Goal: Information Seeking & Learning: Check status

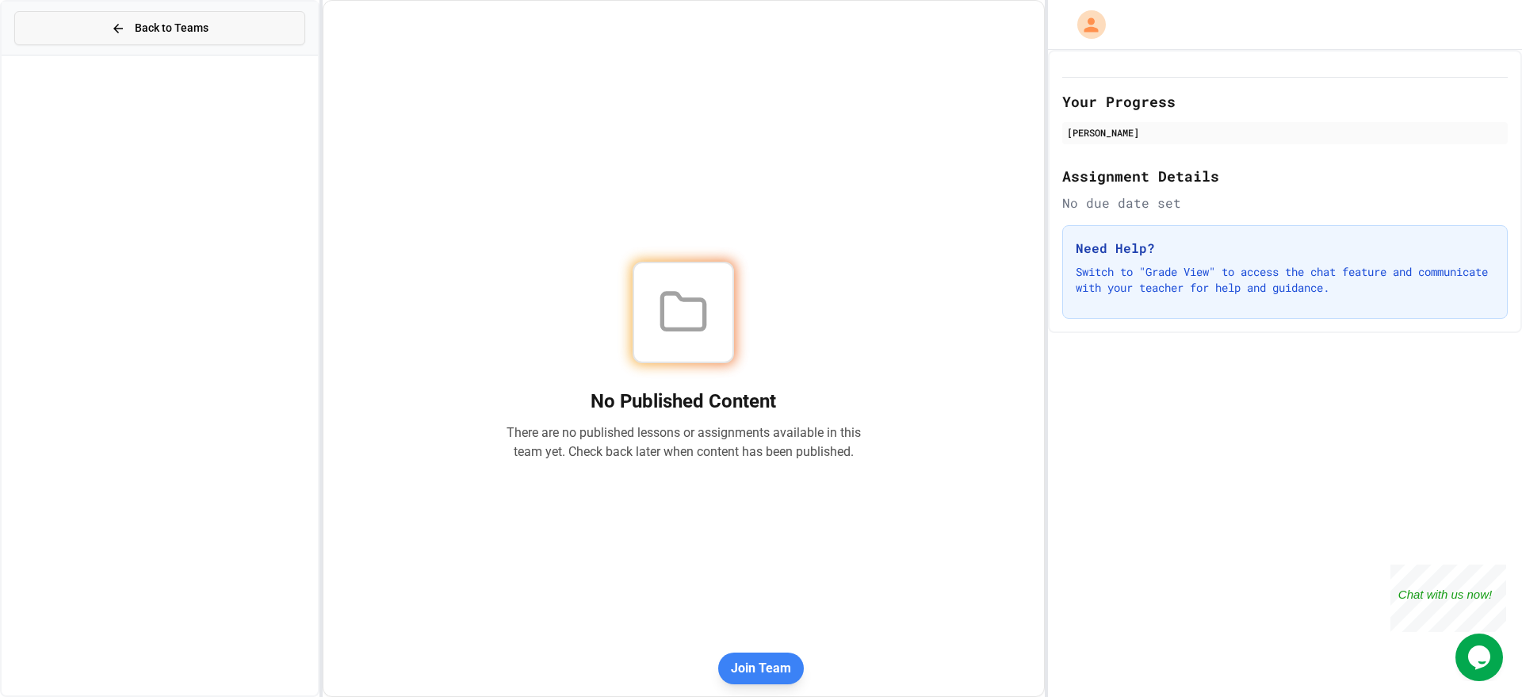
click at [151, 25] on span "Back to Teams" at bounding box center [172, 28] width 74 height 17
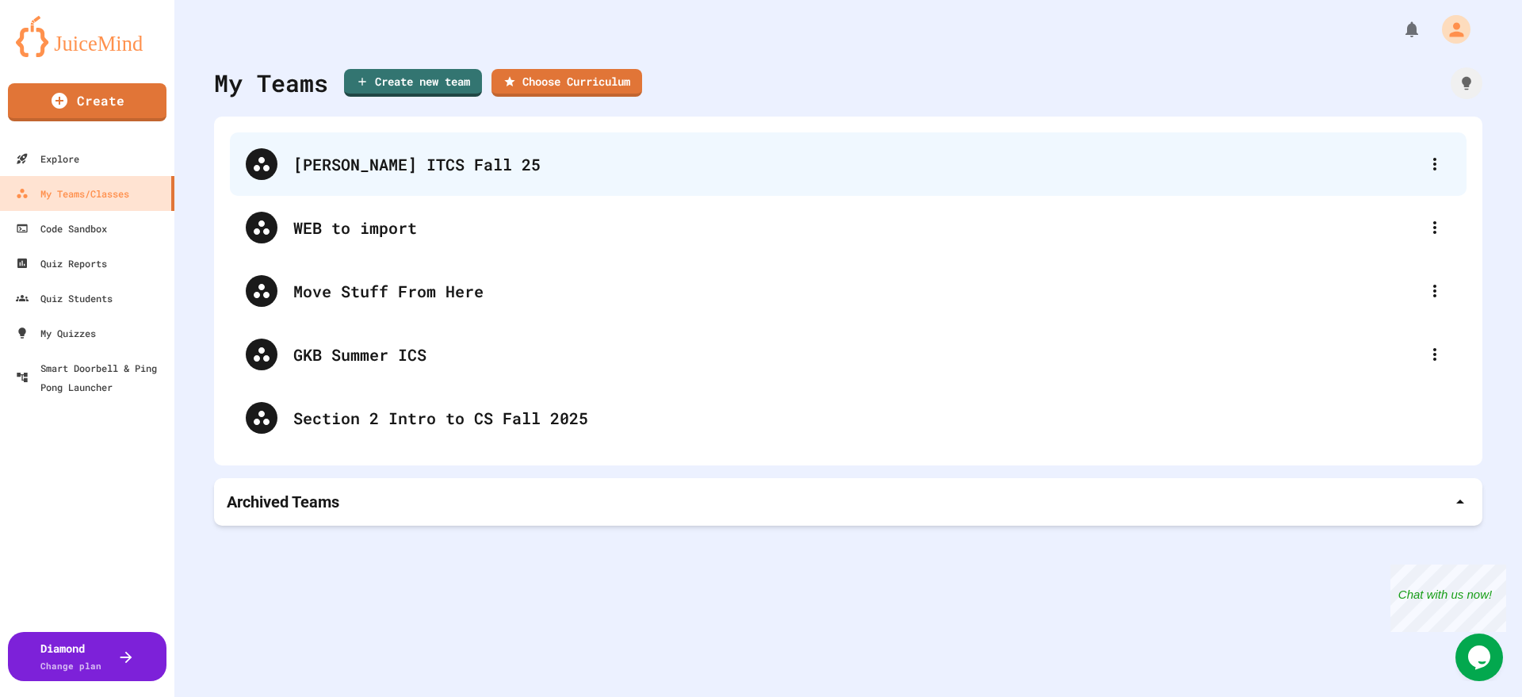
click at [341, 158] on div "[PERSON_NAME] ITCS Fall 25" at bounding box center [856, 164] width 1126 height 24
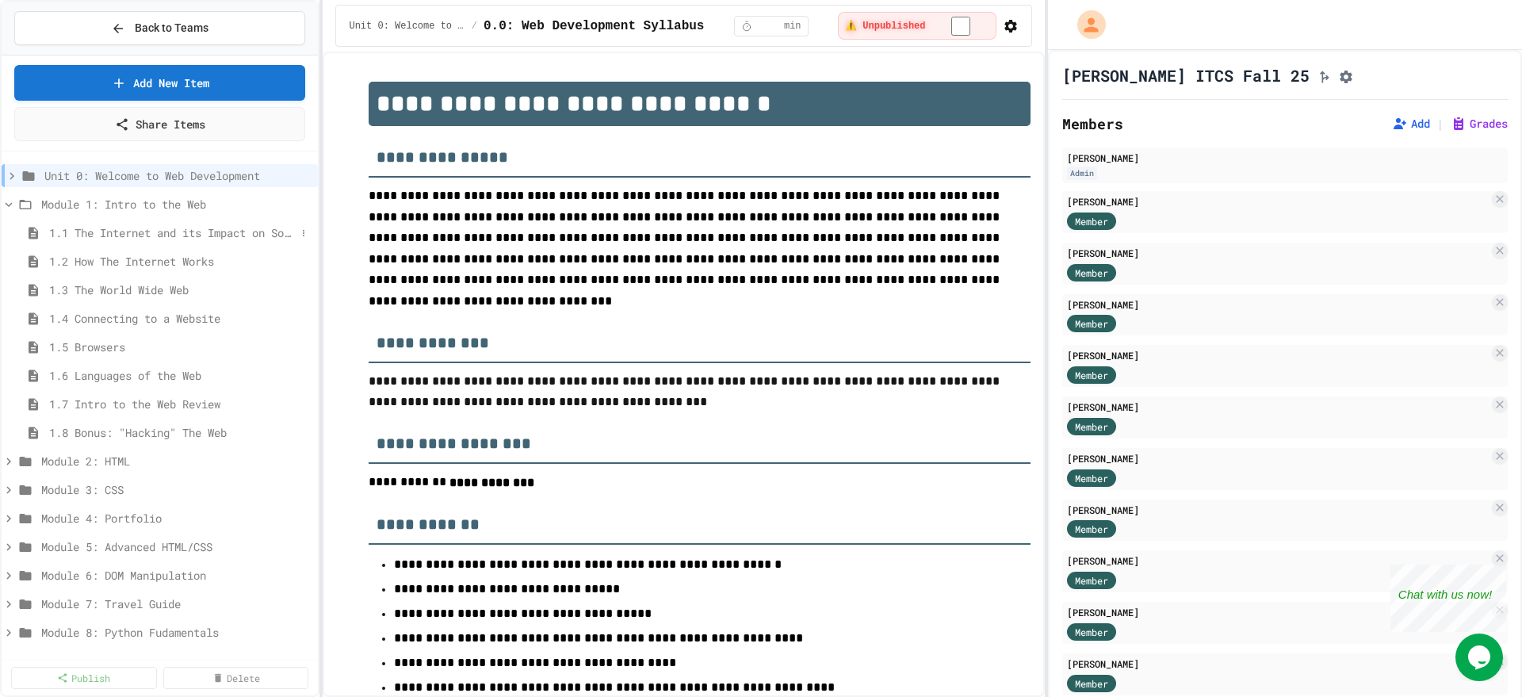
click at [138, 230] on span "1.1 The Internet and its Impact on Society" at bounding box center [172, 232] width 247 height 17
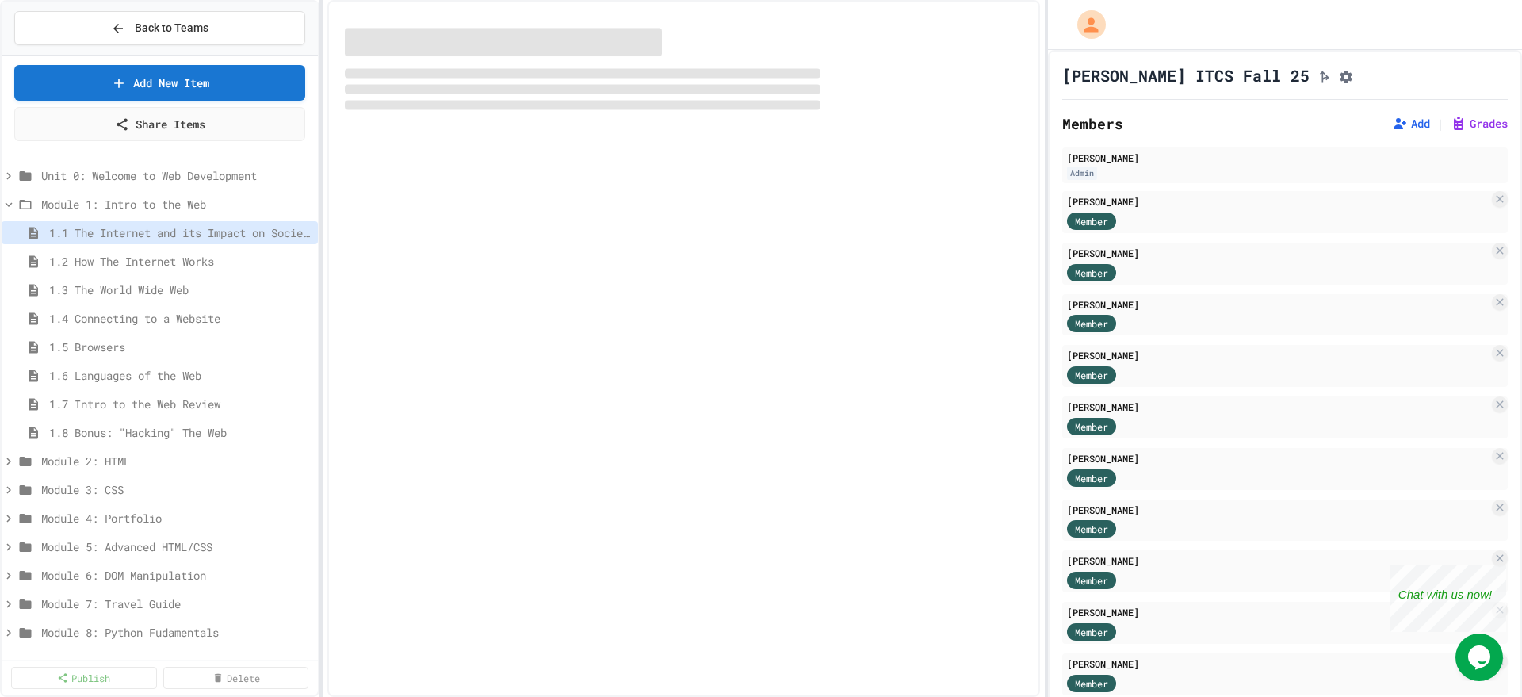
select select "***"
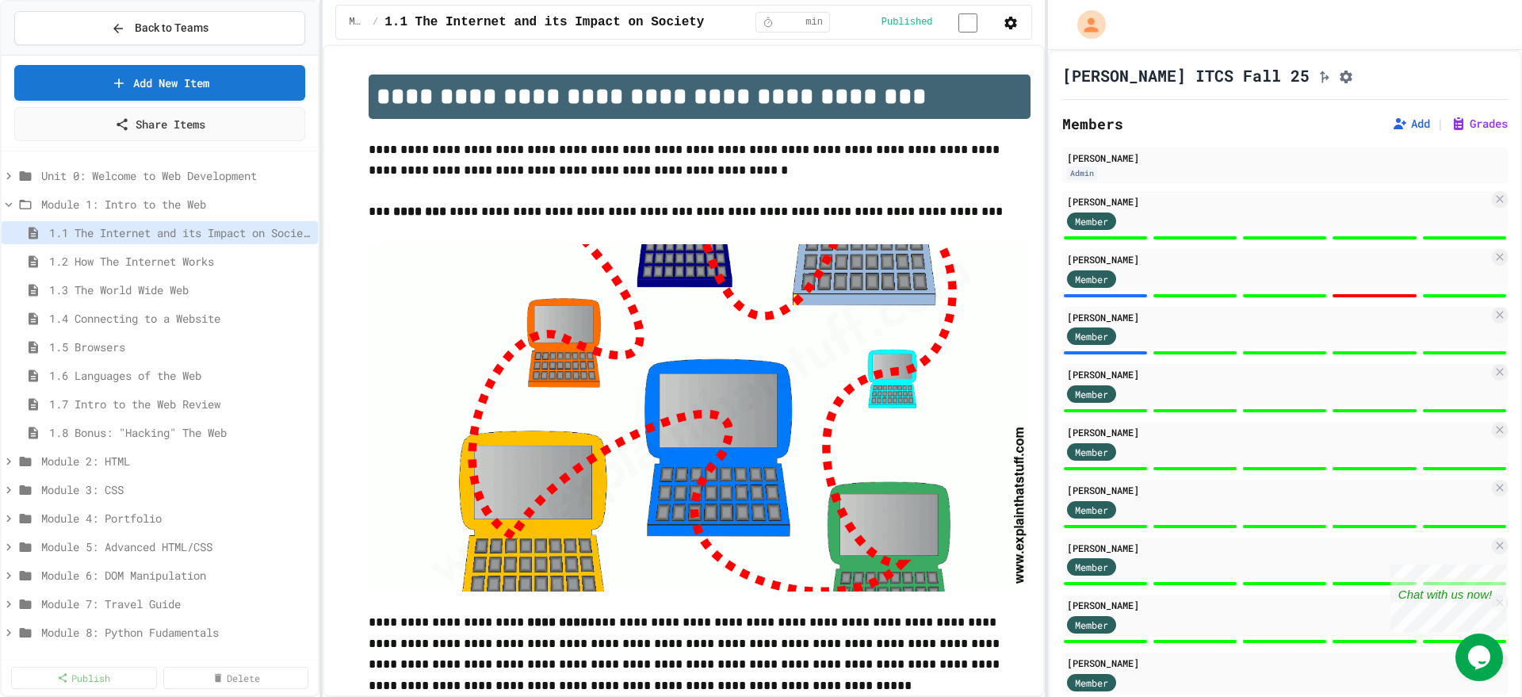
click at [1094, 299] on div at bounding box center [1285, 296] width 446 height 6
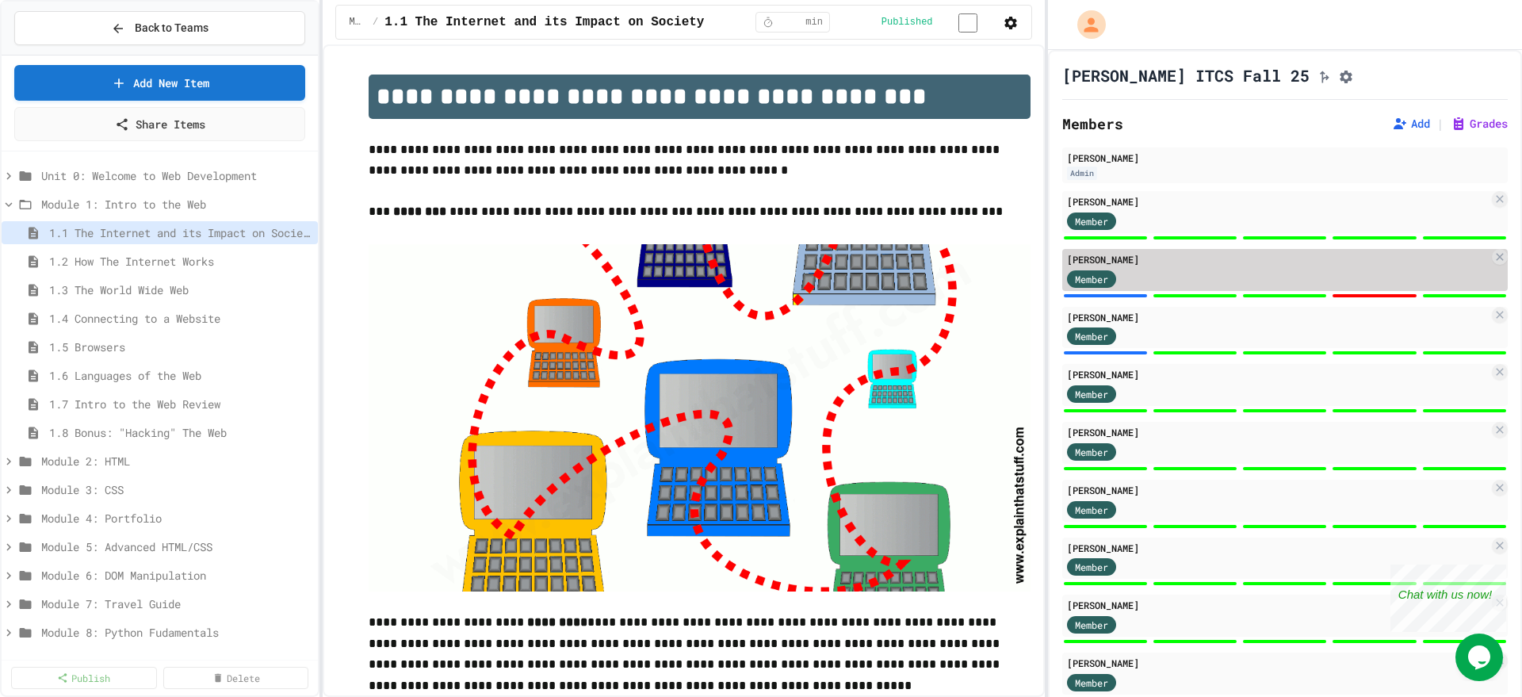
click at [1095, 278] on span "Member" at bounding box center [1091, 279] width 33 height 14
click at [1184, 264] on div "[PERSON_NAME]" at bounding box center [1278, 259] width 422 height 14
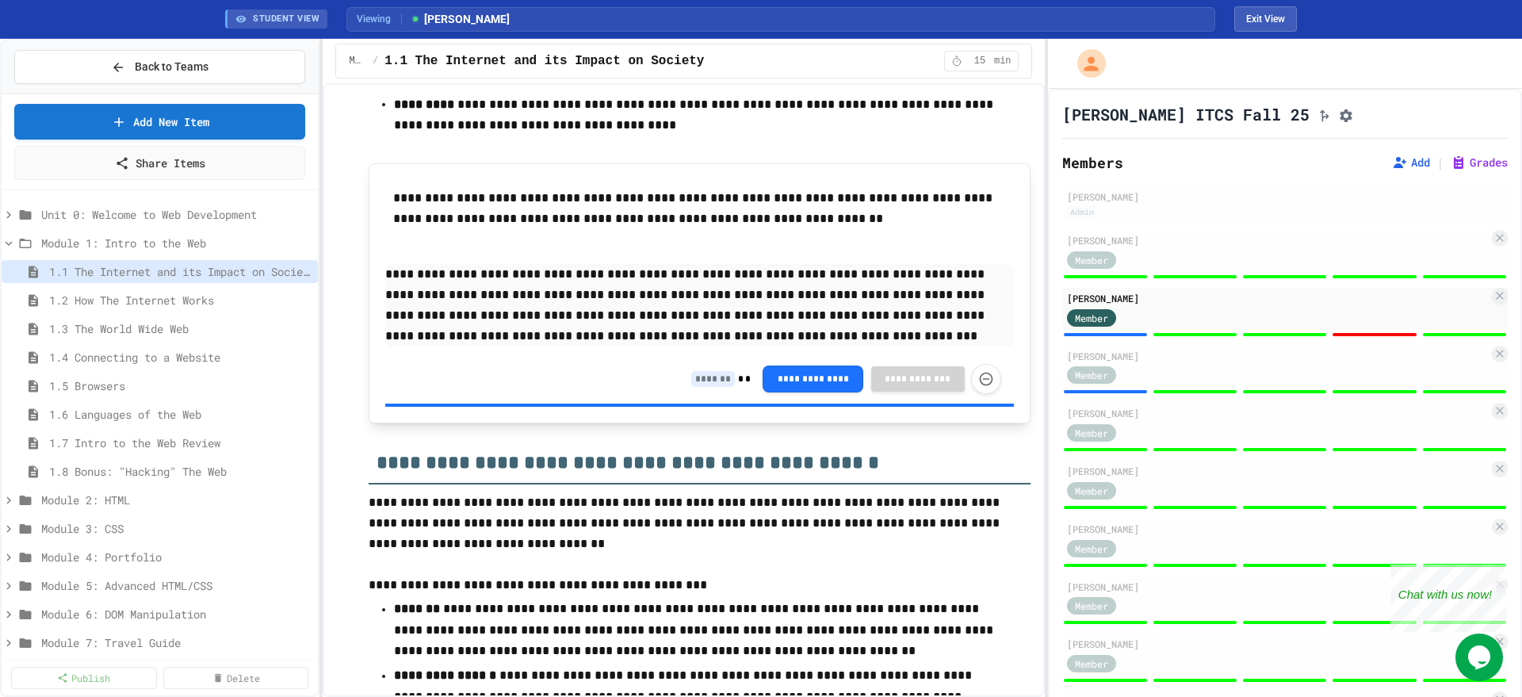
scroll to position [1388, 0]
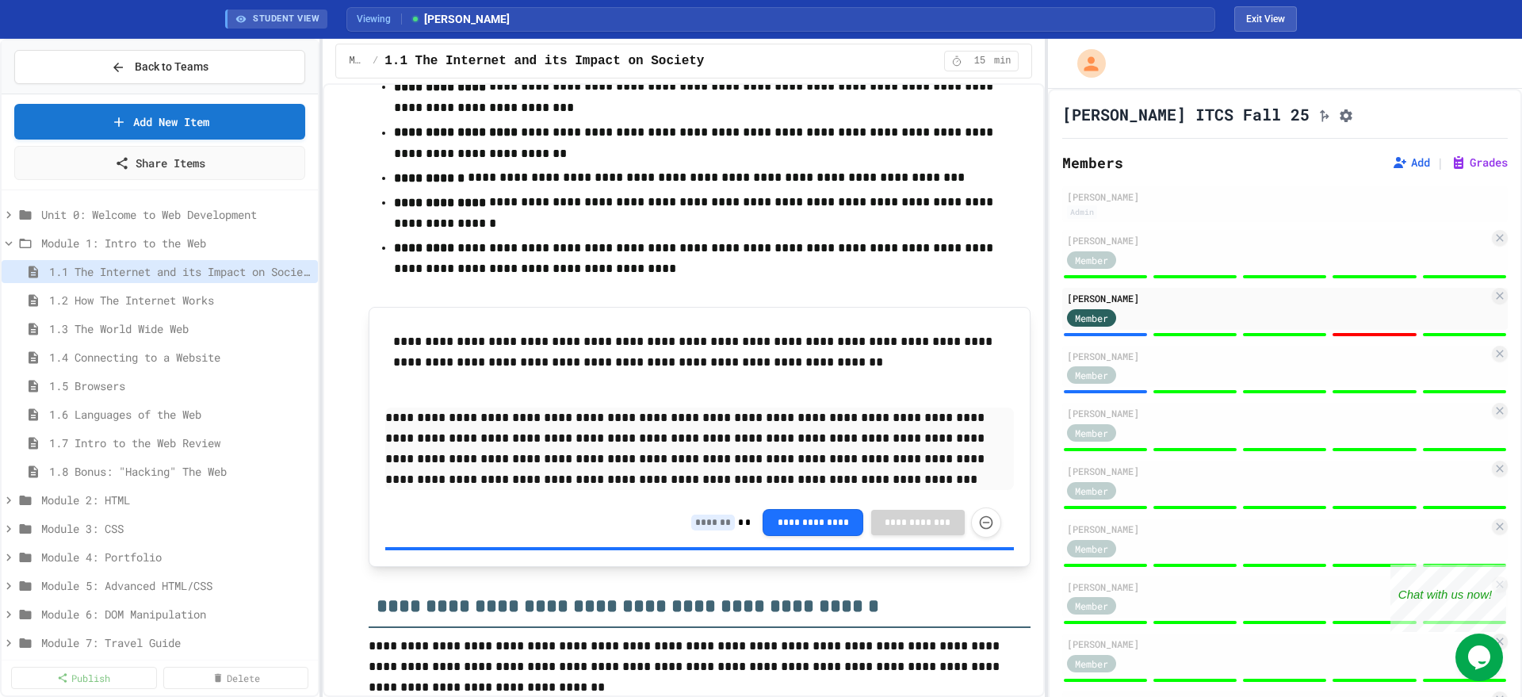
click at [698, 520] on input at bounding box center [713, 523] width 44 height 16
click at [699, 517] on input at bounding box center [713, 523] width 44 height 16
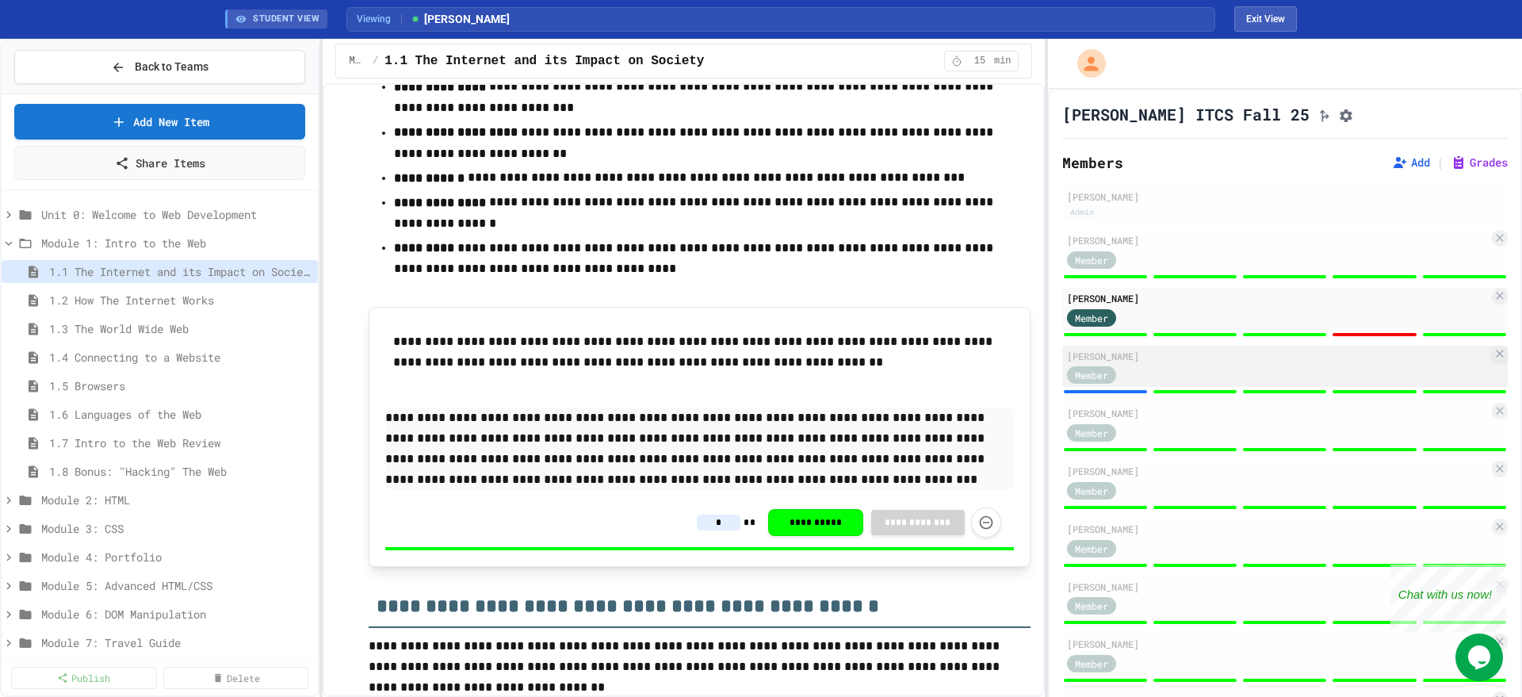
type input "*"
click at [1094, 378] on span "Member" at bounding box center [1091, 375] width 33 height 14
click at [1185, 363] on div "[PERSON_NAME]" at bounding box center [1278, 356] width 422 height 14
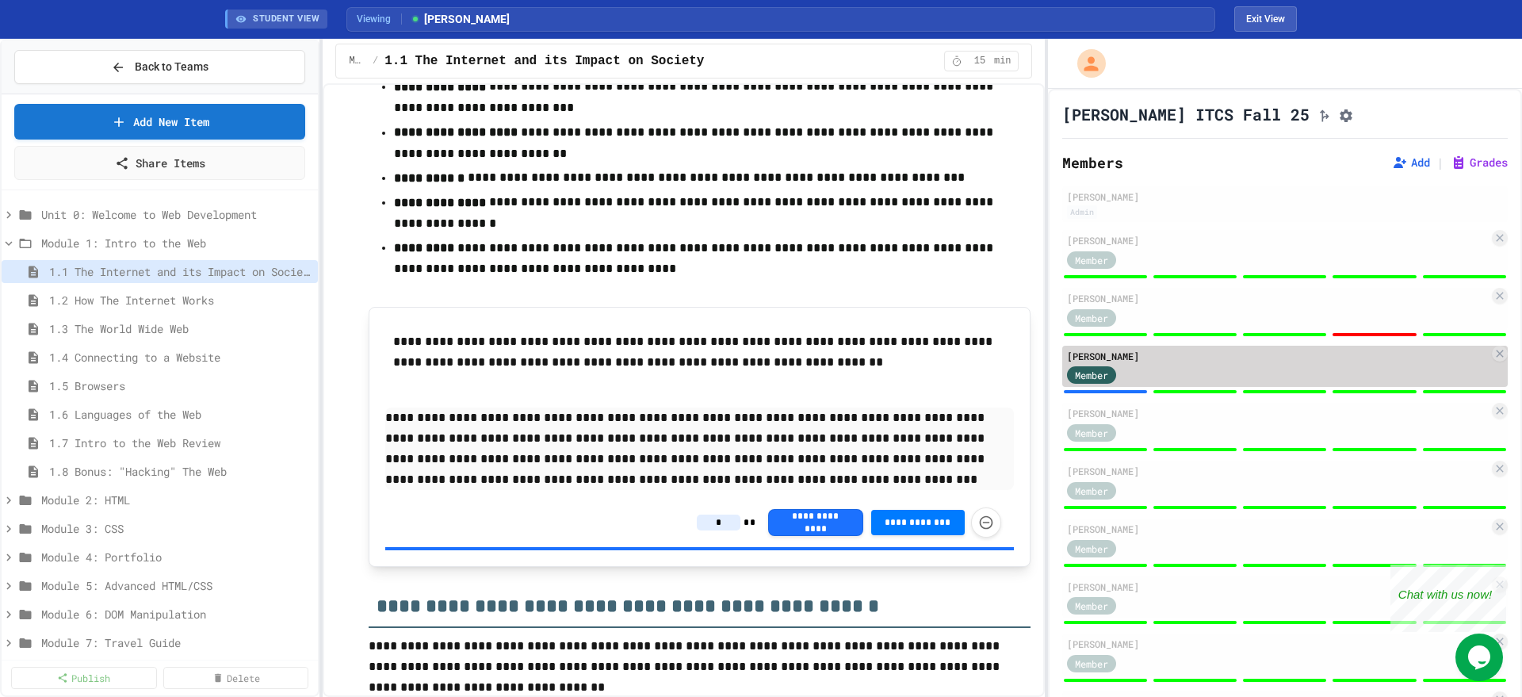
type input "*"
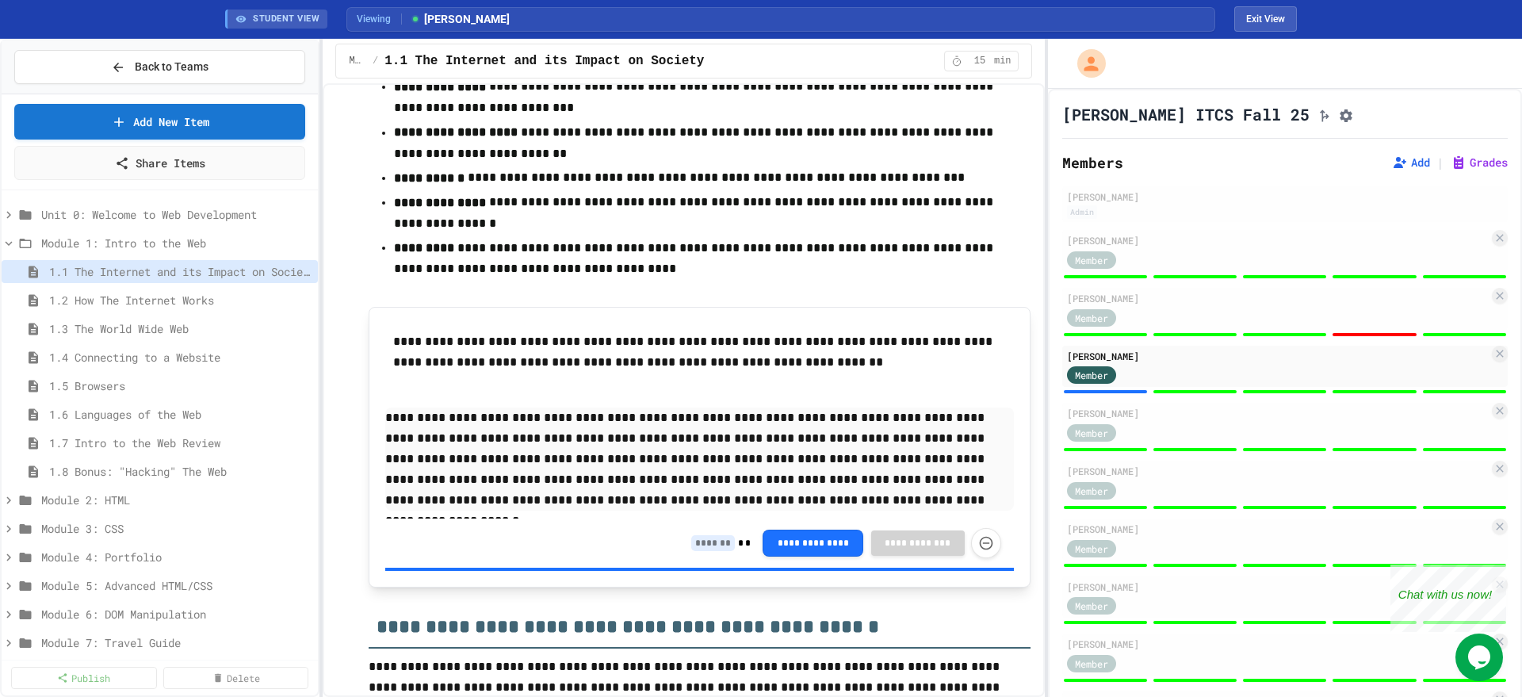
click at [693, 538] on input at bounding box center [713, 543] width 44 height 16
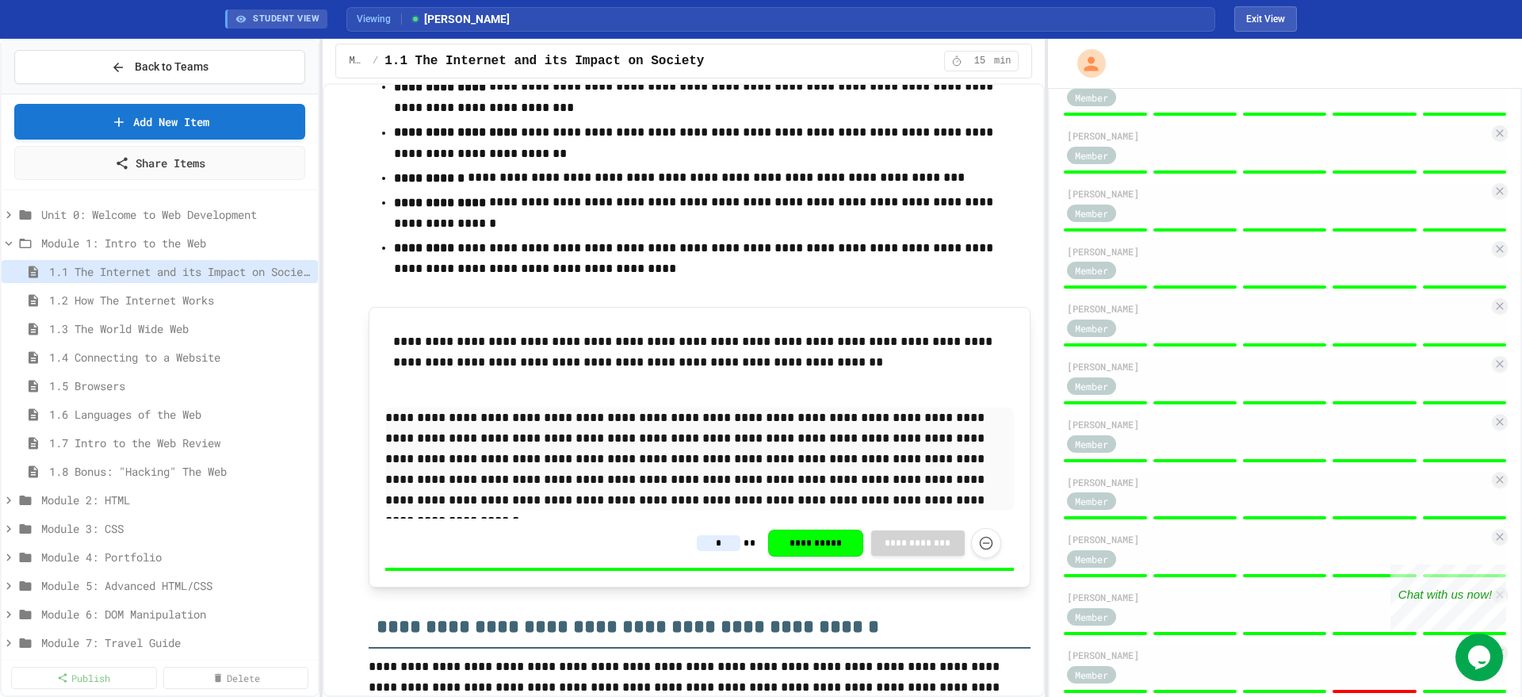
scroll to position [322, 0]
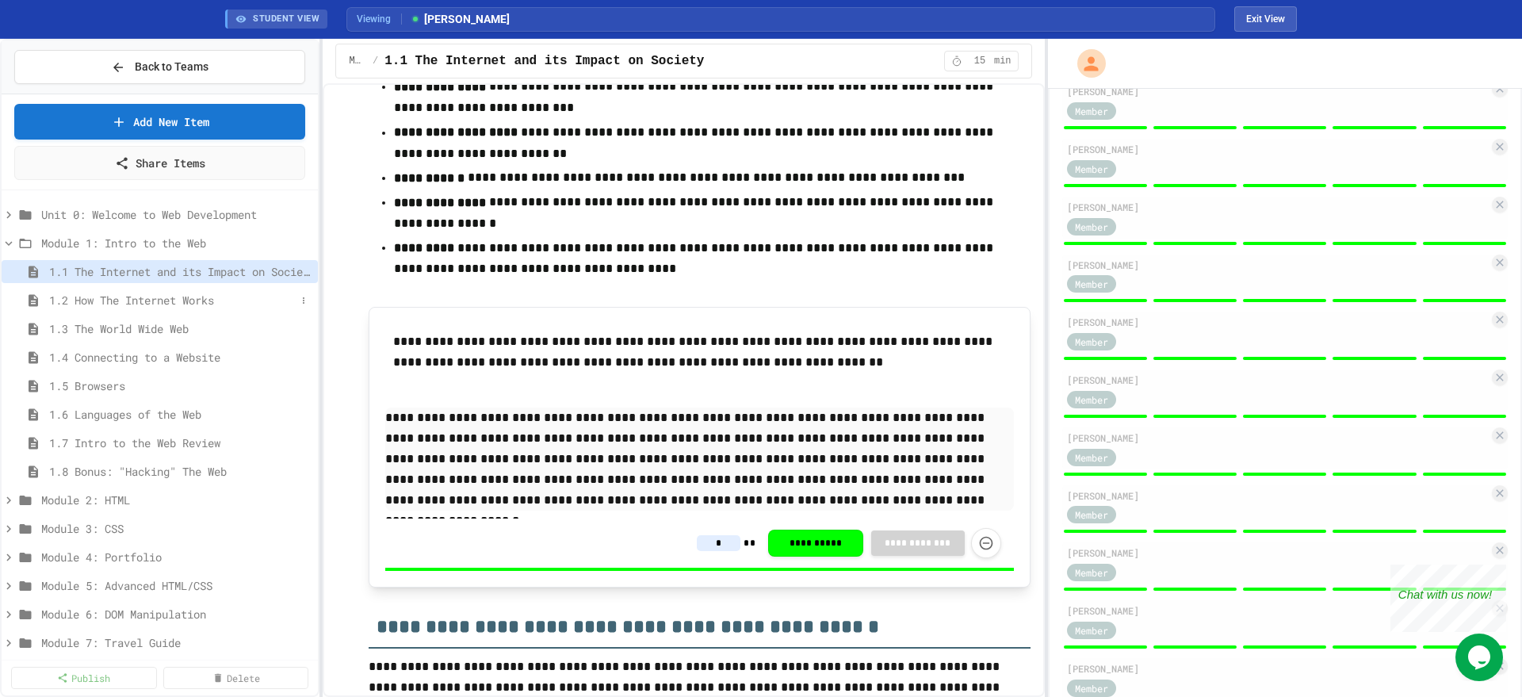
type input "*"
click at [126, 303] on span "1.2 How The Internet Works" at bounding box center [172, 300] width 247 height 17
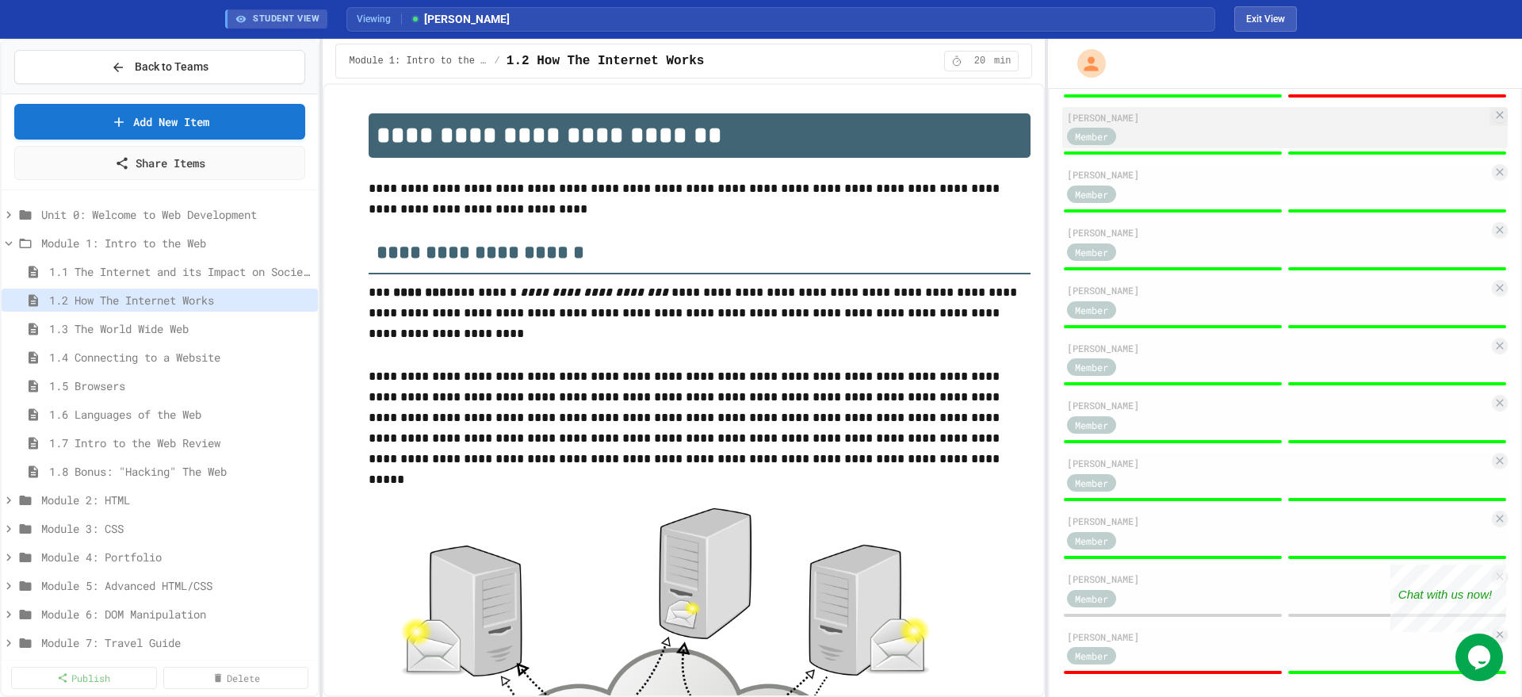
scroll to position [718, 0]
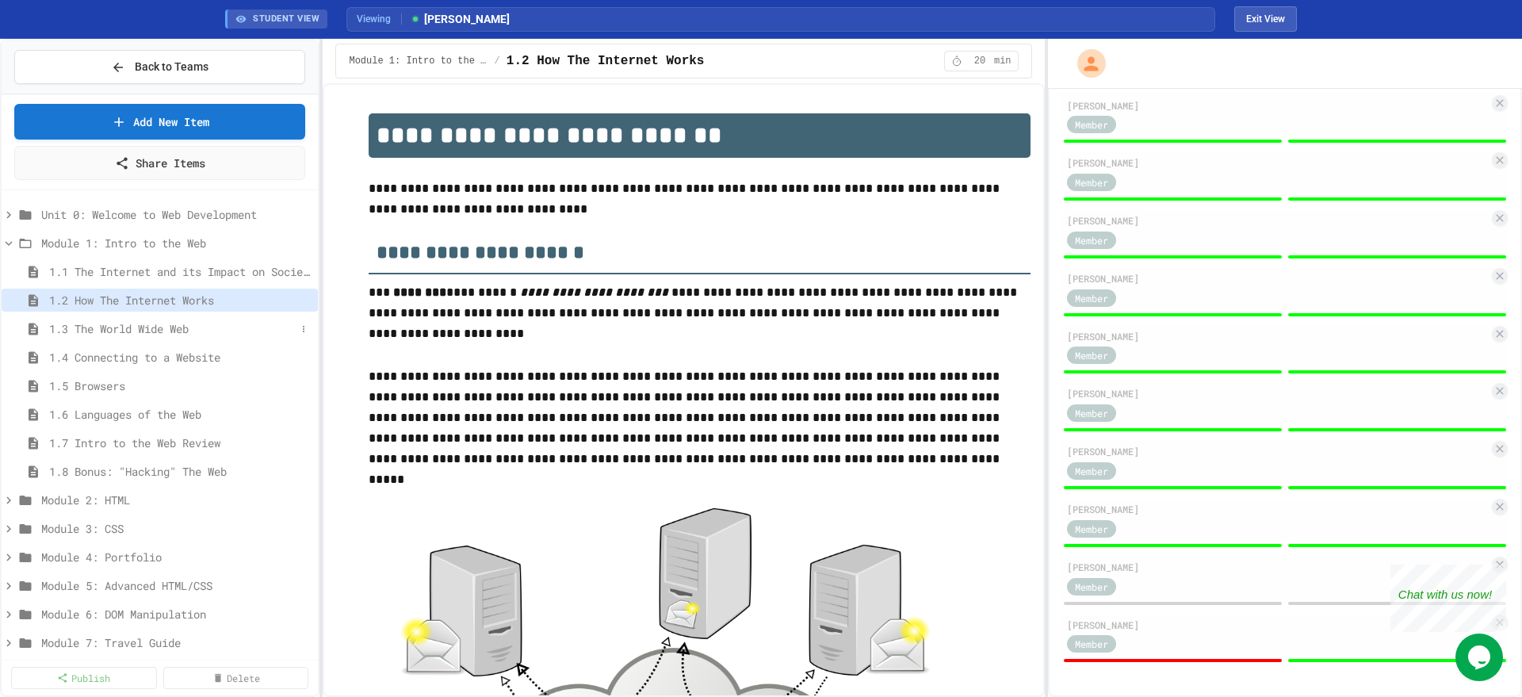
click at [89, 326] on span "1.3 The World Wide Web" at bounding box center [172, 328] width 247 height 17
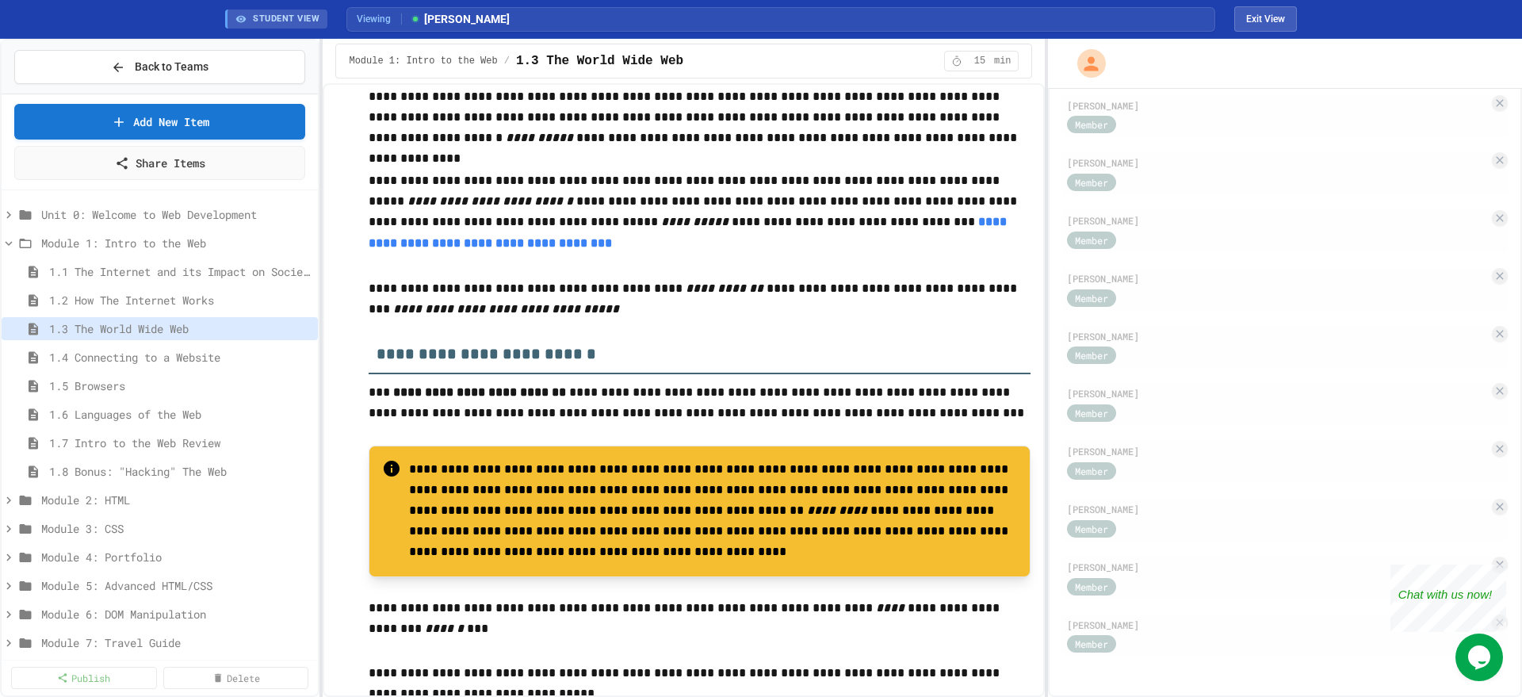
scroll to position [595, 0]
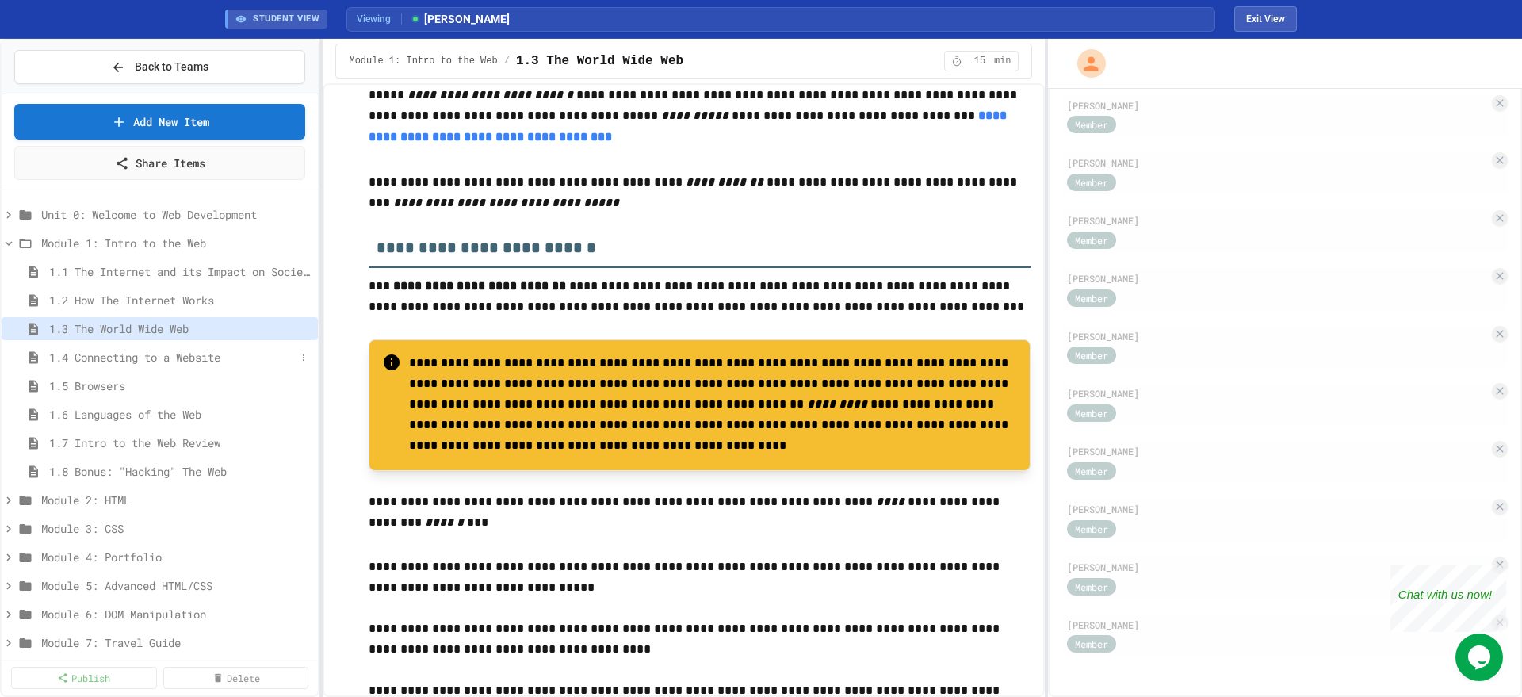
click at [122, 350] on span "1.4 Connecting to a Website" at bounding box center [172, 357] width 247 height 17
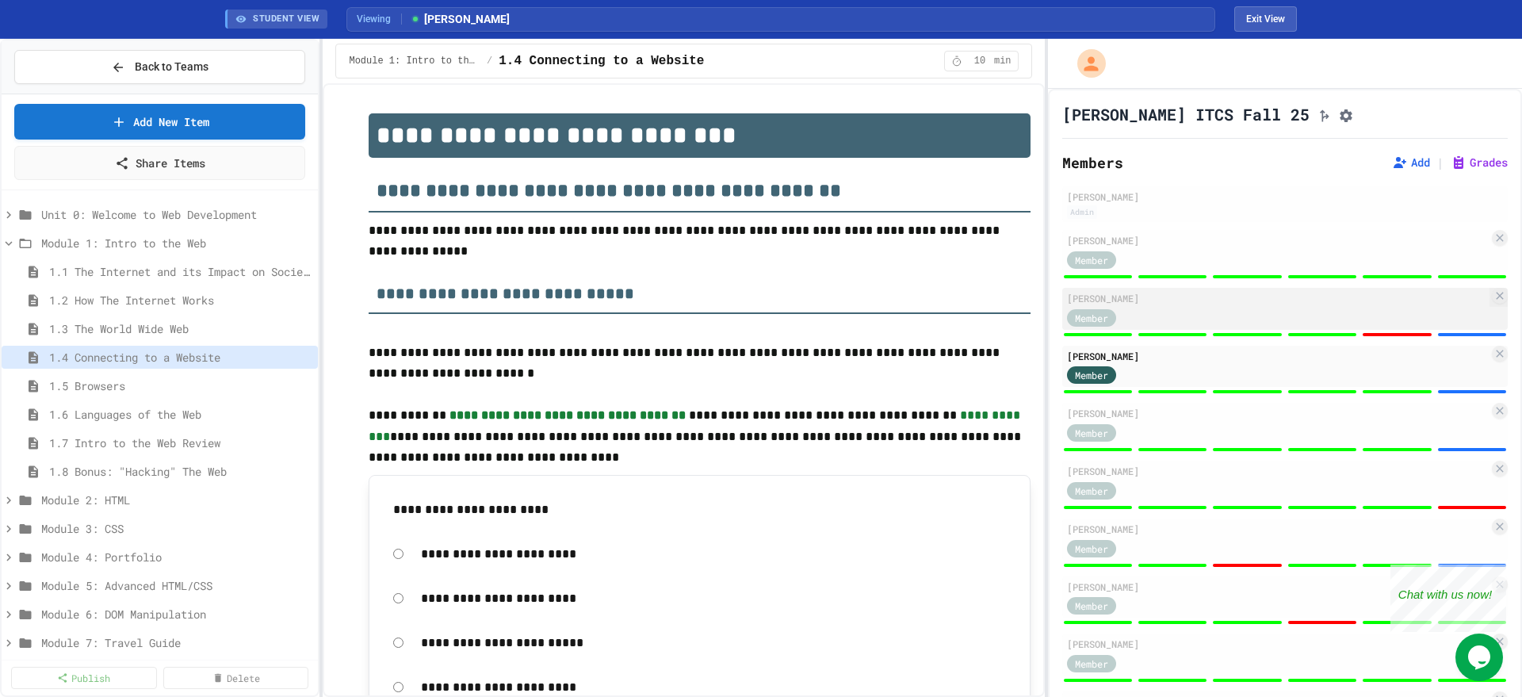
click at [1212, 305] on div "[PERSON_NAME]" at bounding box center [1278, 298] width 422 height 14
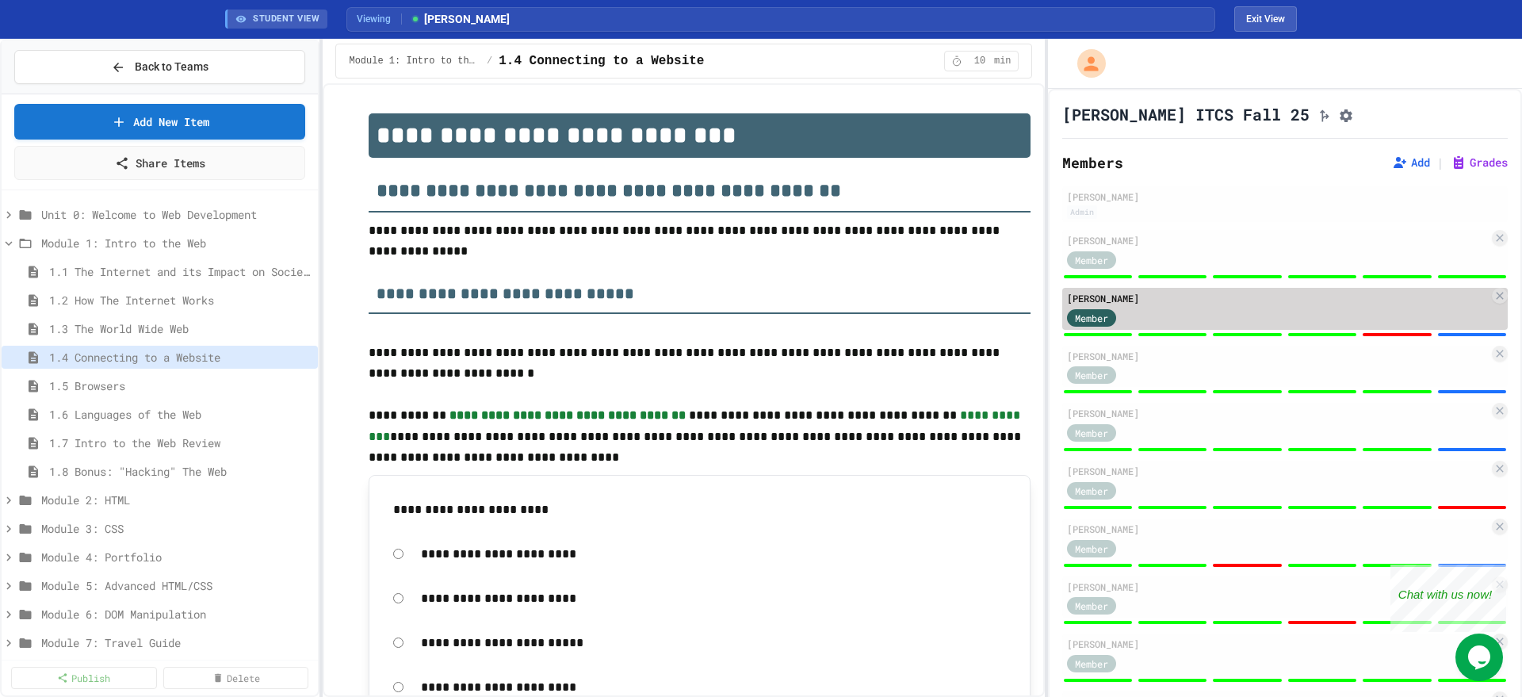
type input "*"
click at [1381, 315] on div "Member" at bounding box center [1278, 317] width 422 height 20
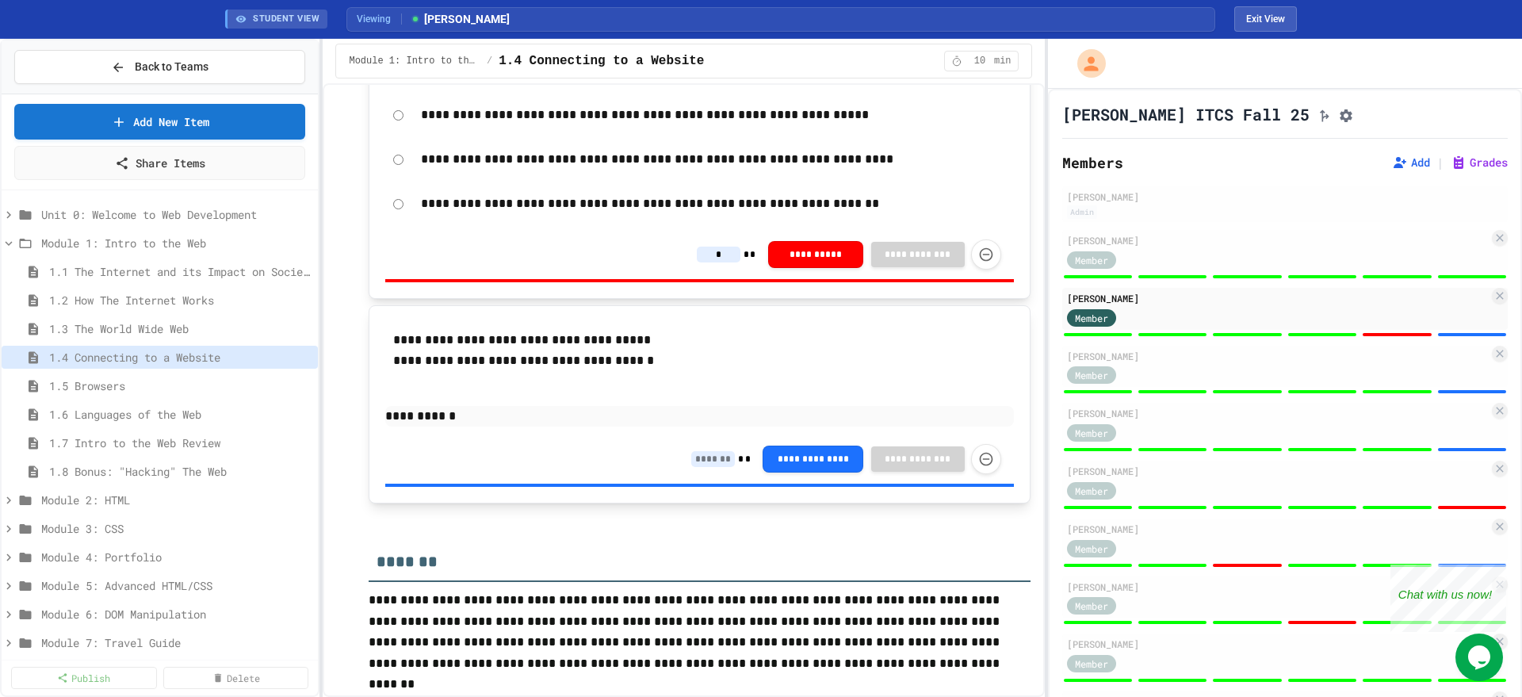
scroll to position [2310, 0]
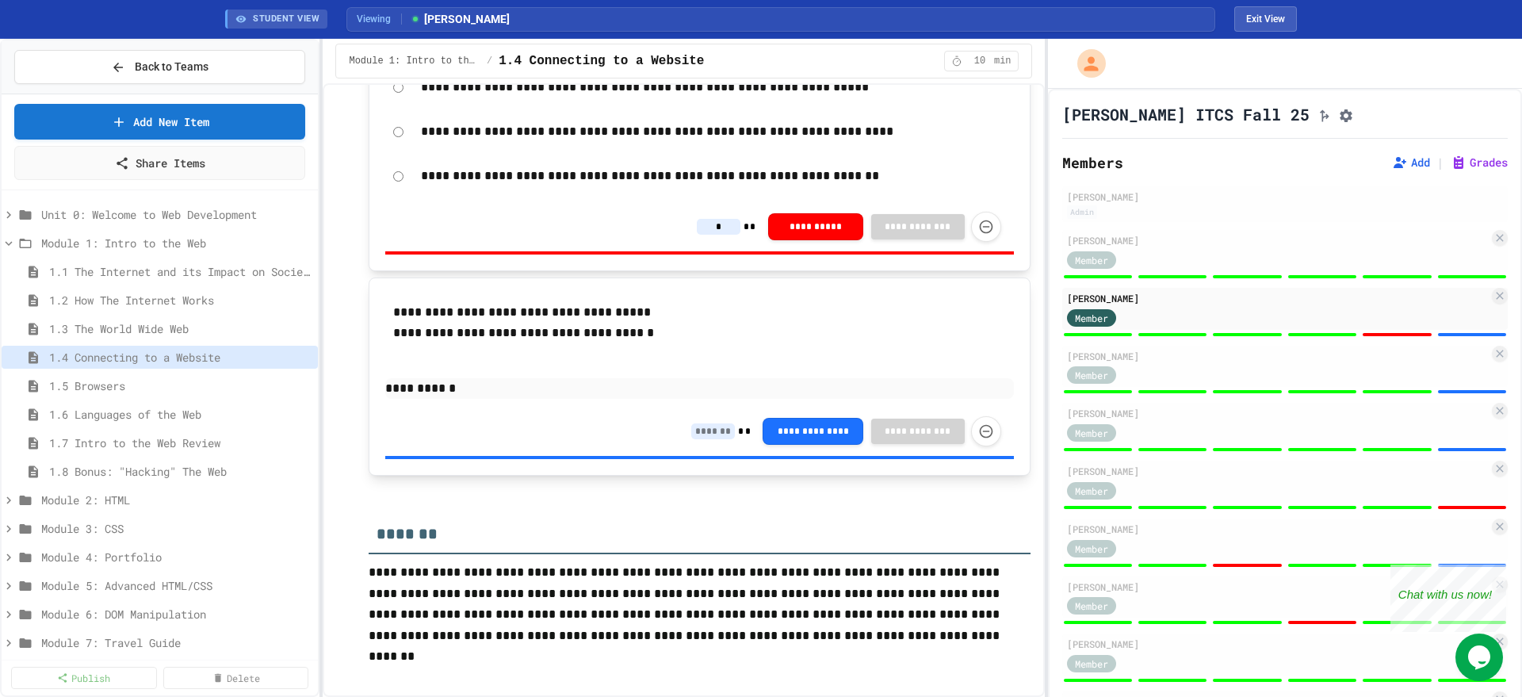
click at [691, 423] on input at bounding box center [713, 431] width 44 height 16
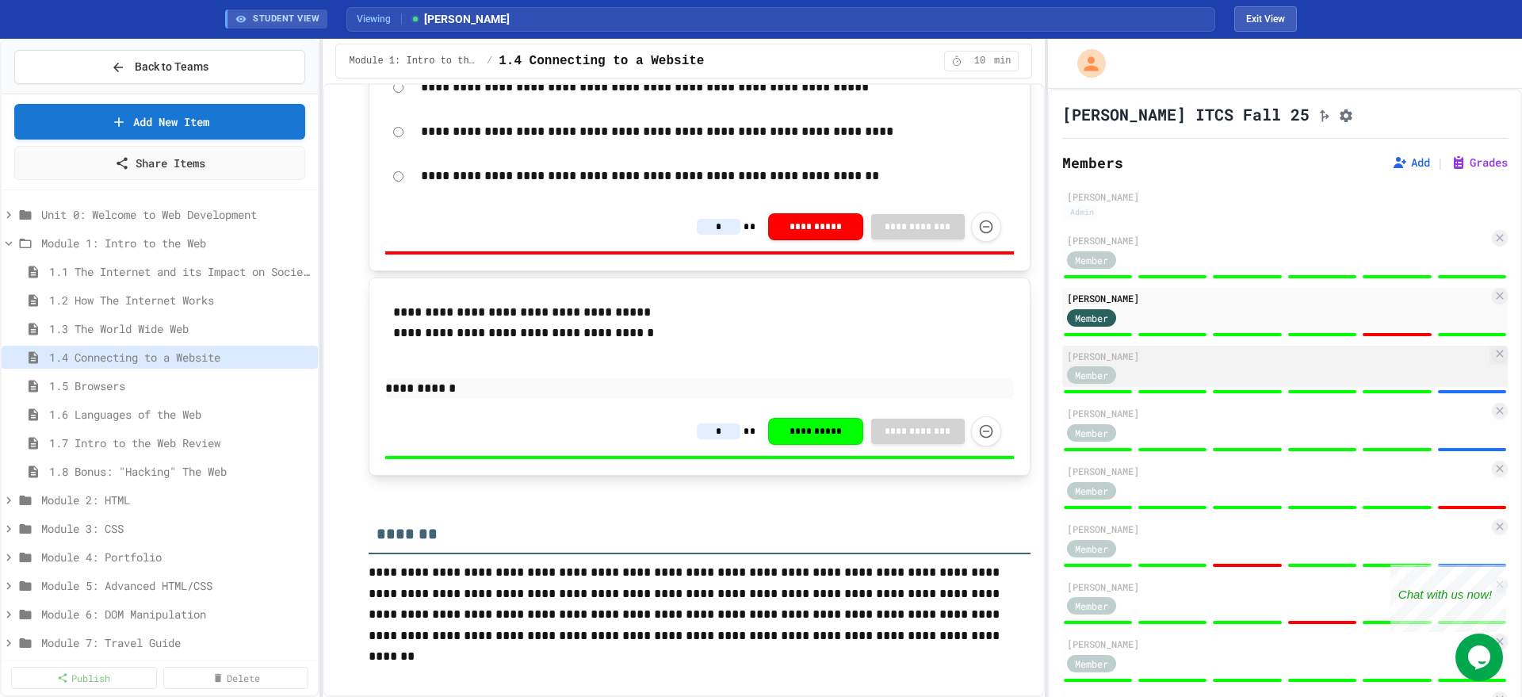
type input "*"
click at [1089, 359] on div "[PERSON_NAME]" at bounding box center [1278, 356] width 422 height 14
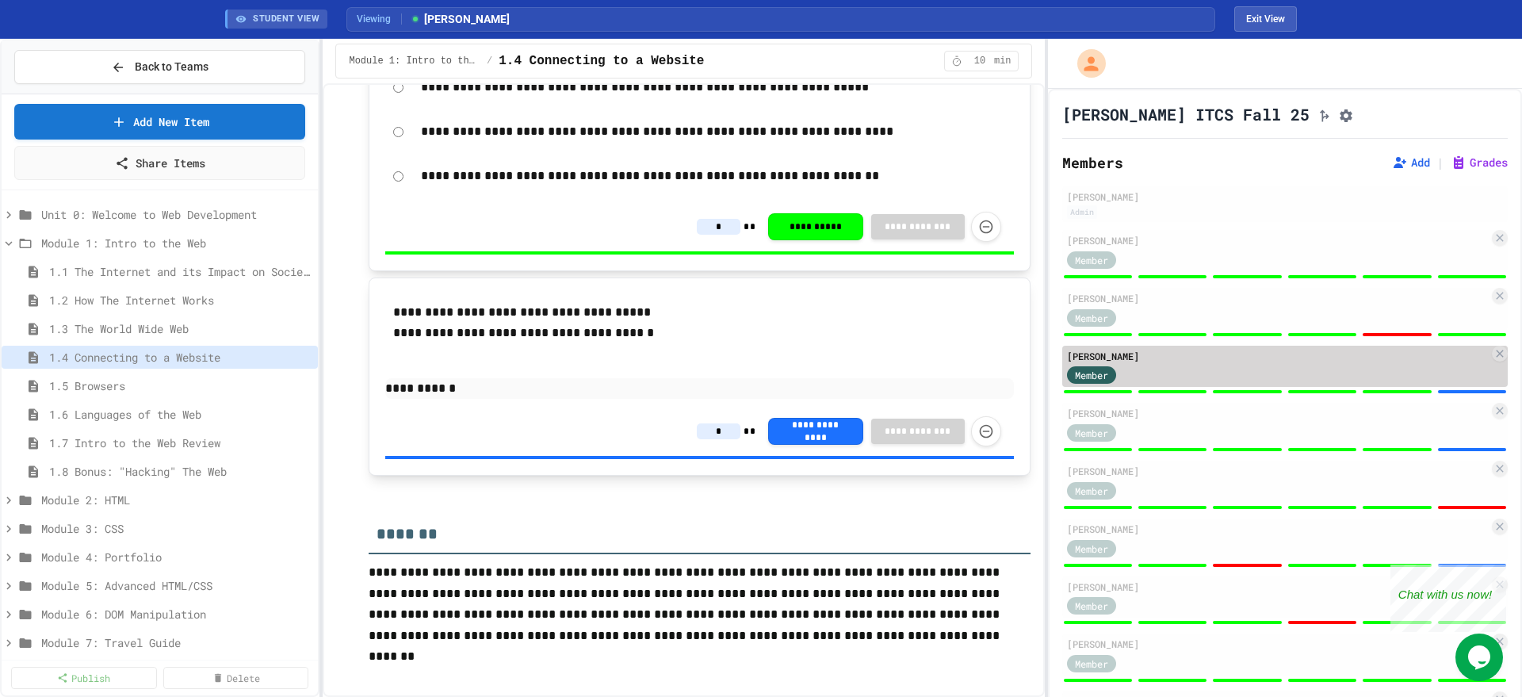
type input "*"
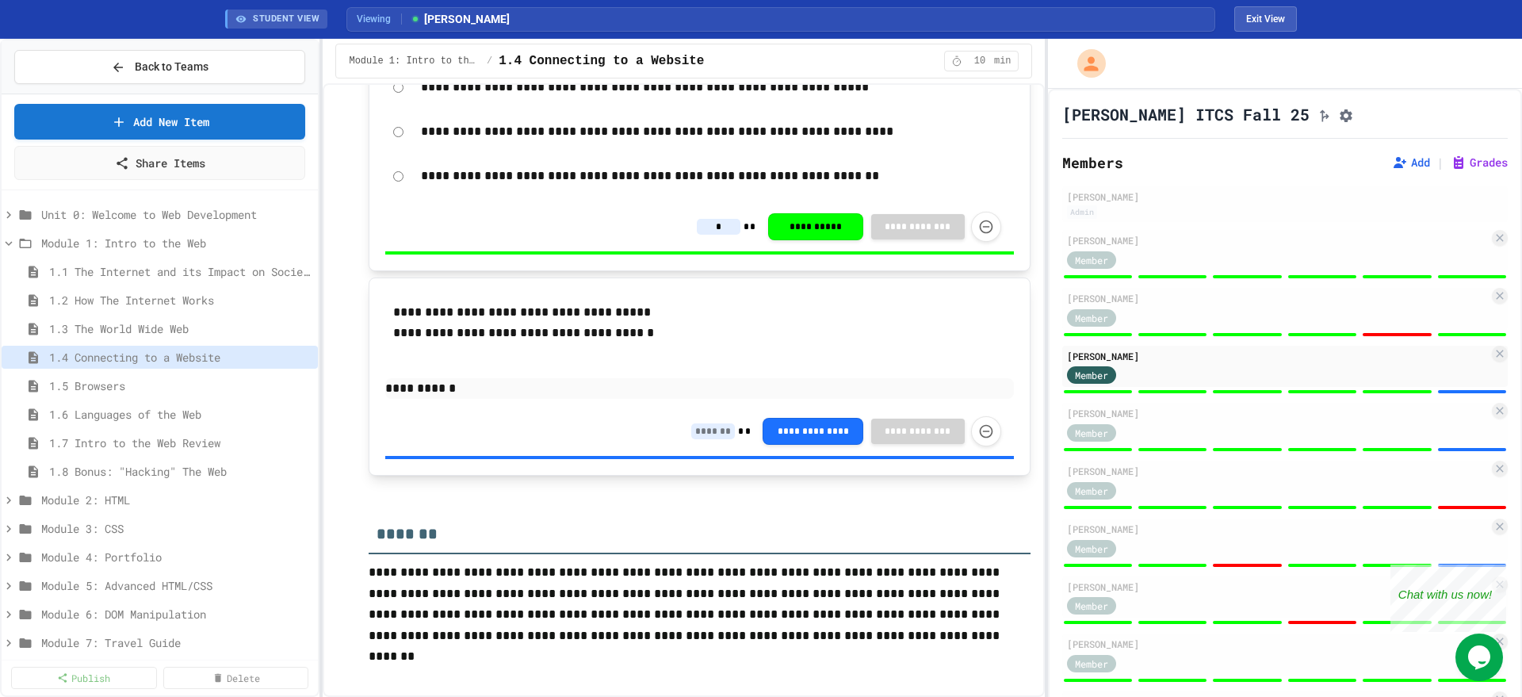
click at [692, 423] on input at bounding box center [713, 431] width 44 height 16
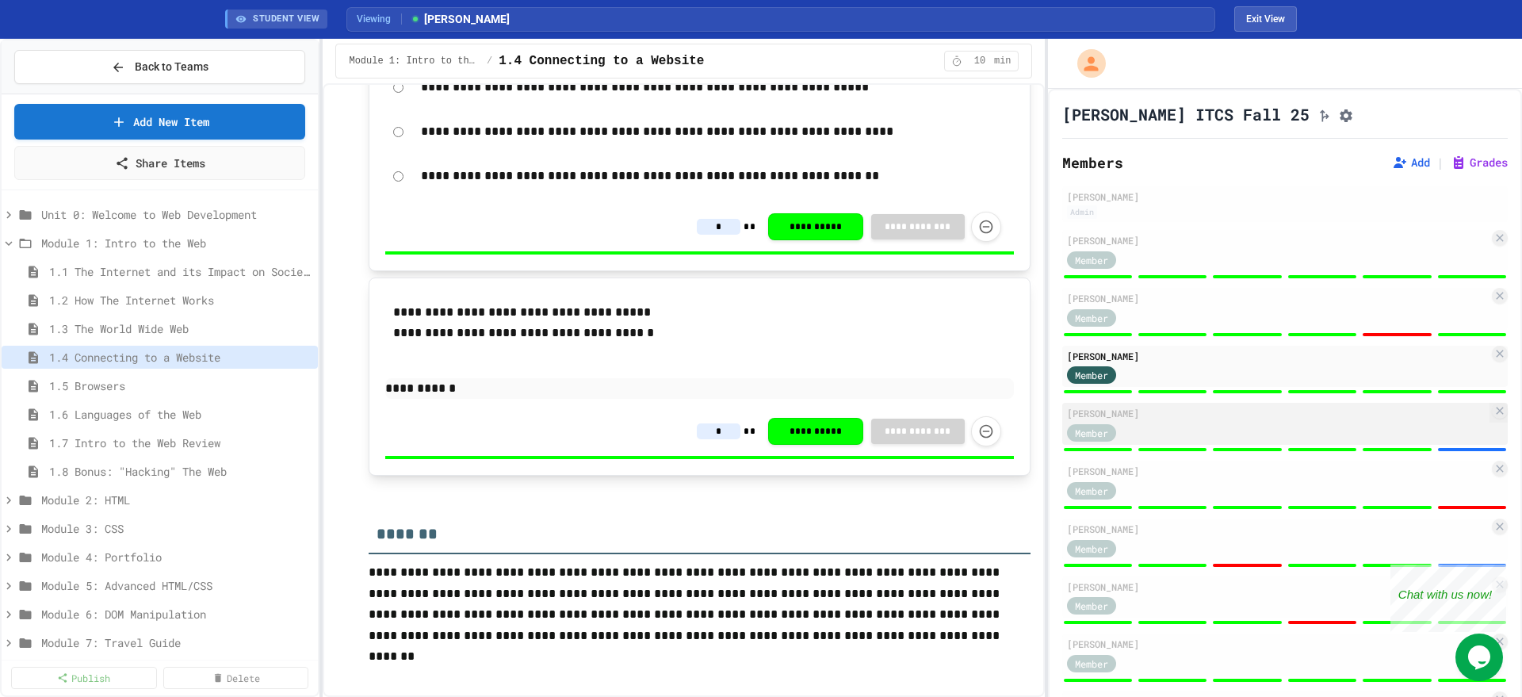
type input "*"
click at [1104, 420] on div "[PERSON_NAME]" at bounding box center [1278, 413] width 422 height 14
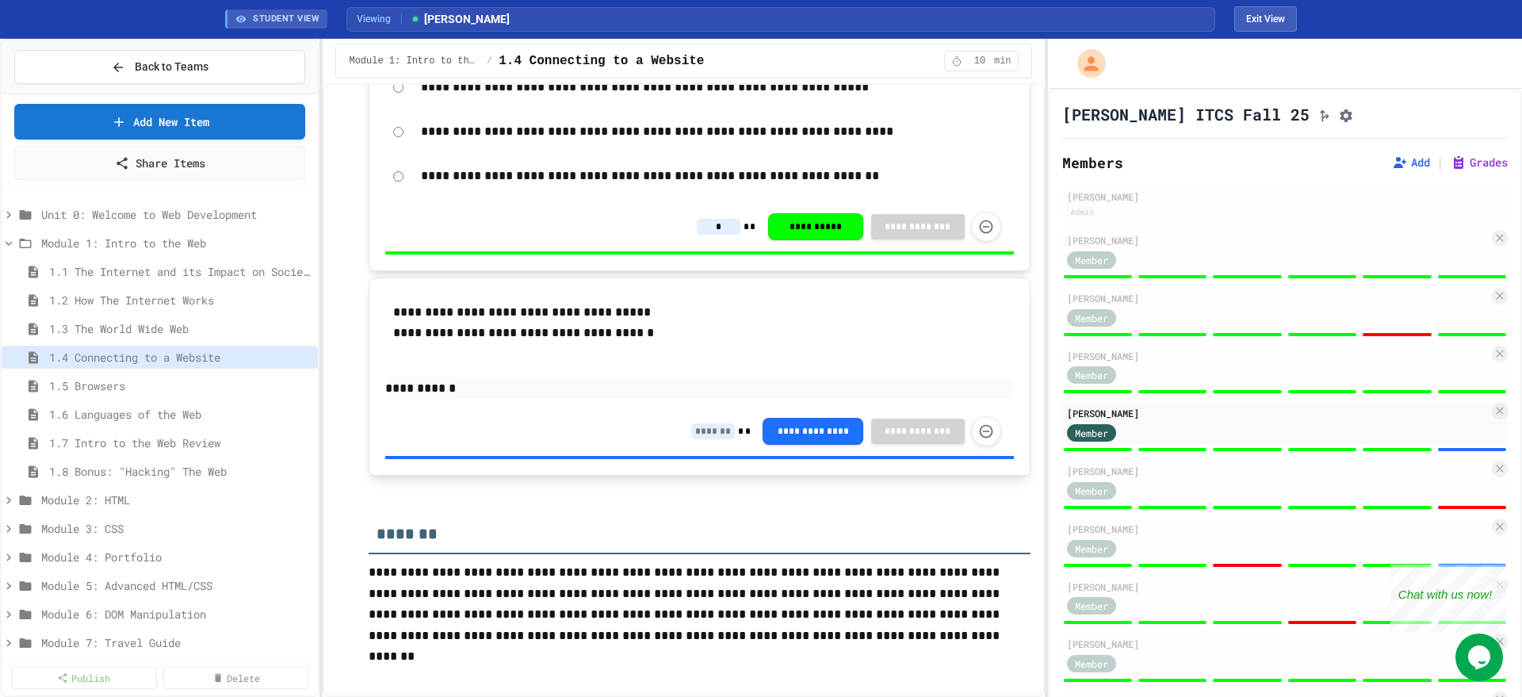
click at [691, 423] on input at bounding box center [713, 431] width 44 height 16
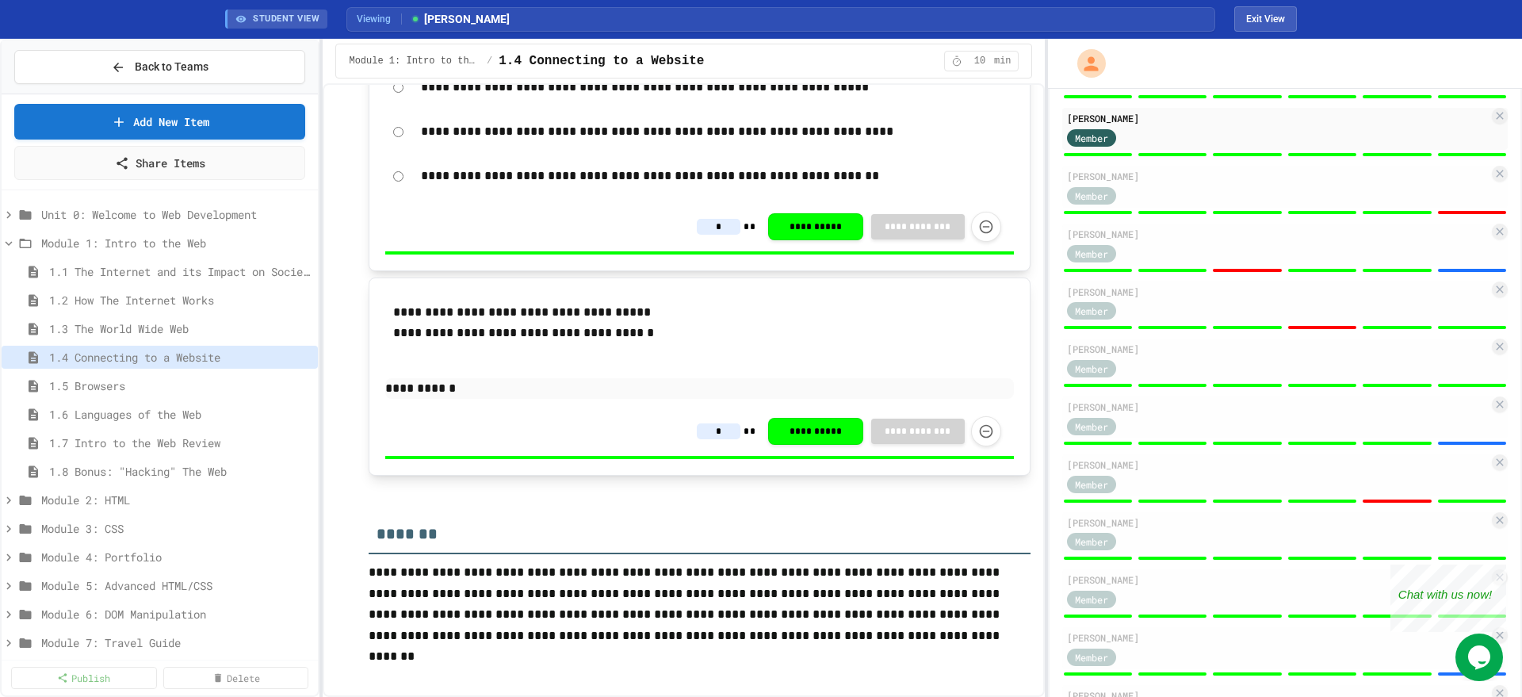
scroll to position [297, 0]
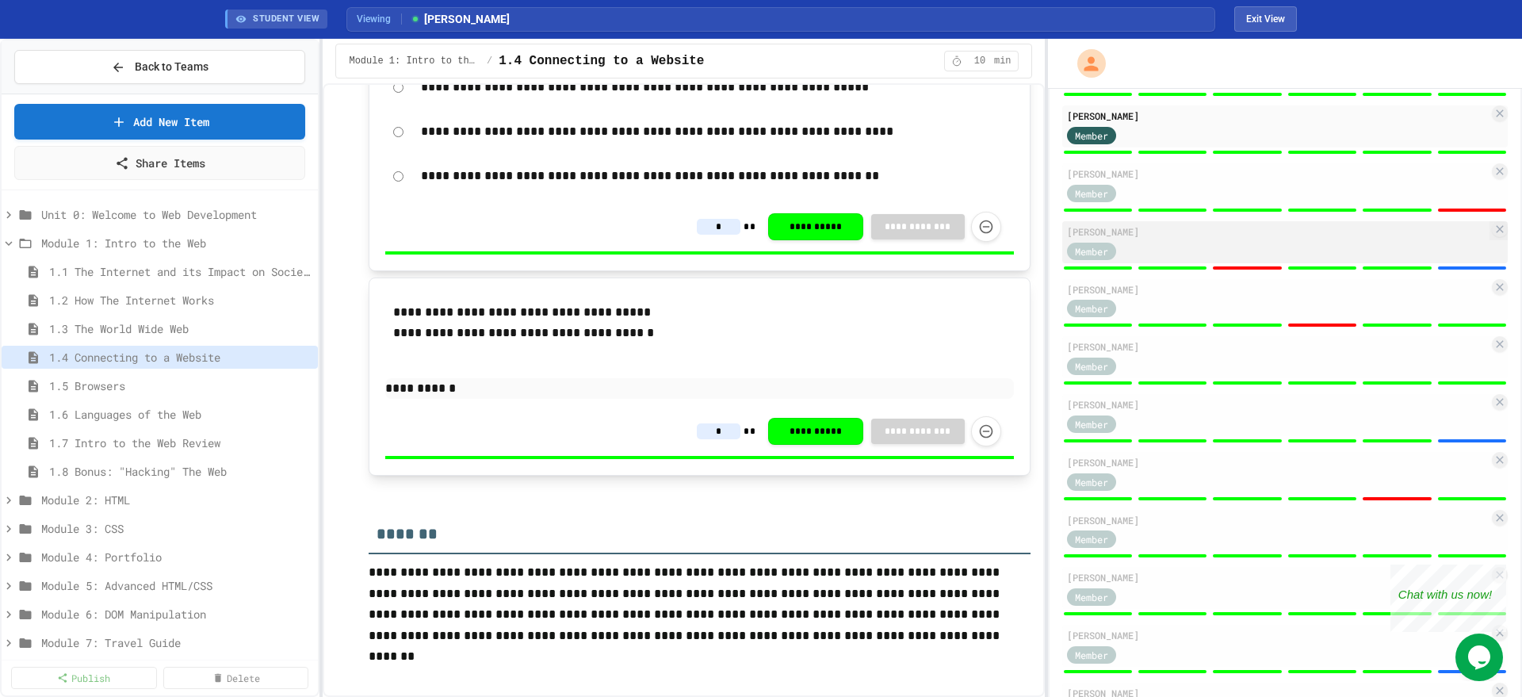
type input "*"
click at [1107, 239] on div "[PERSON_NAME]" at bounding box center [1278, 231] width 422 height 14
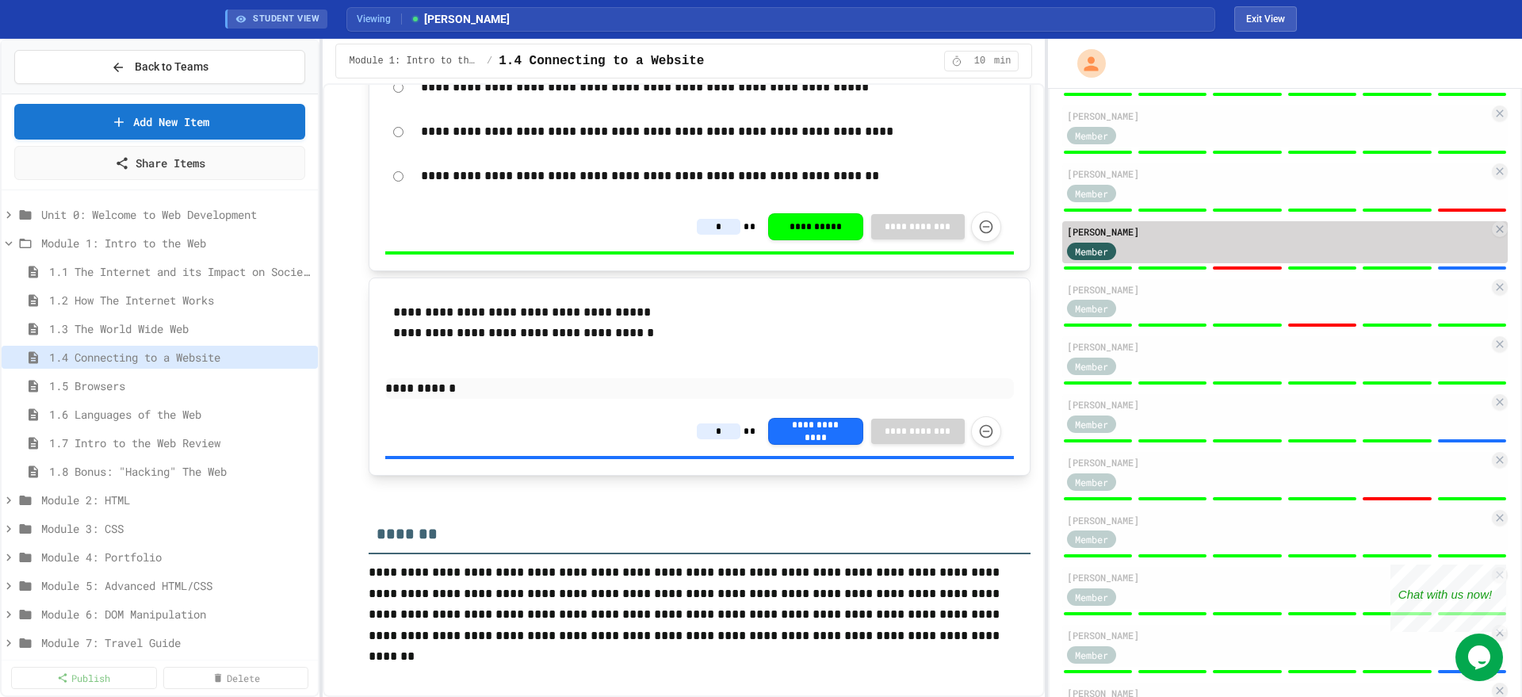
type input "*"
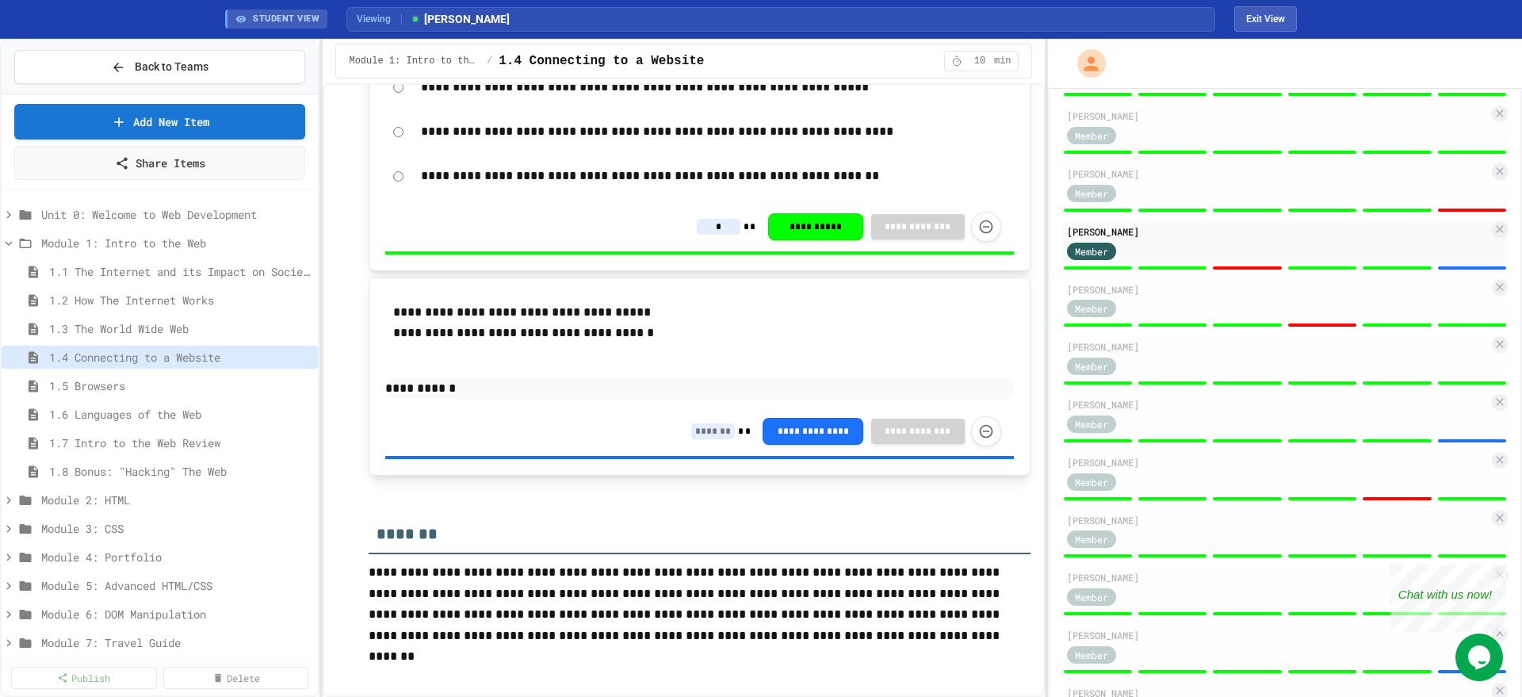
click at [693, 427] on input at bounding box center [713, 431] width 44 height 16
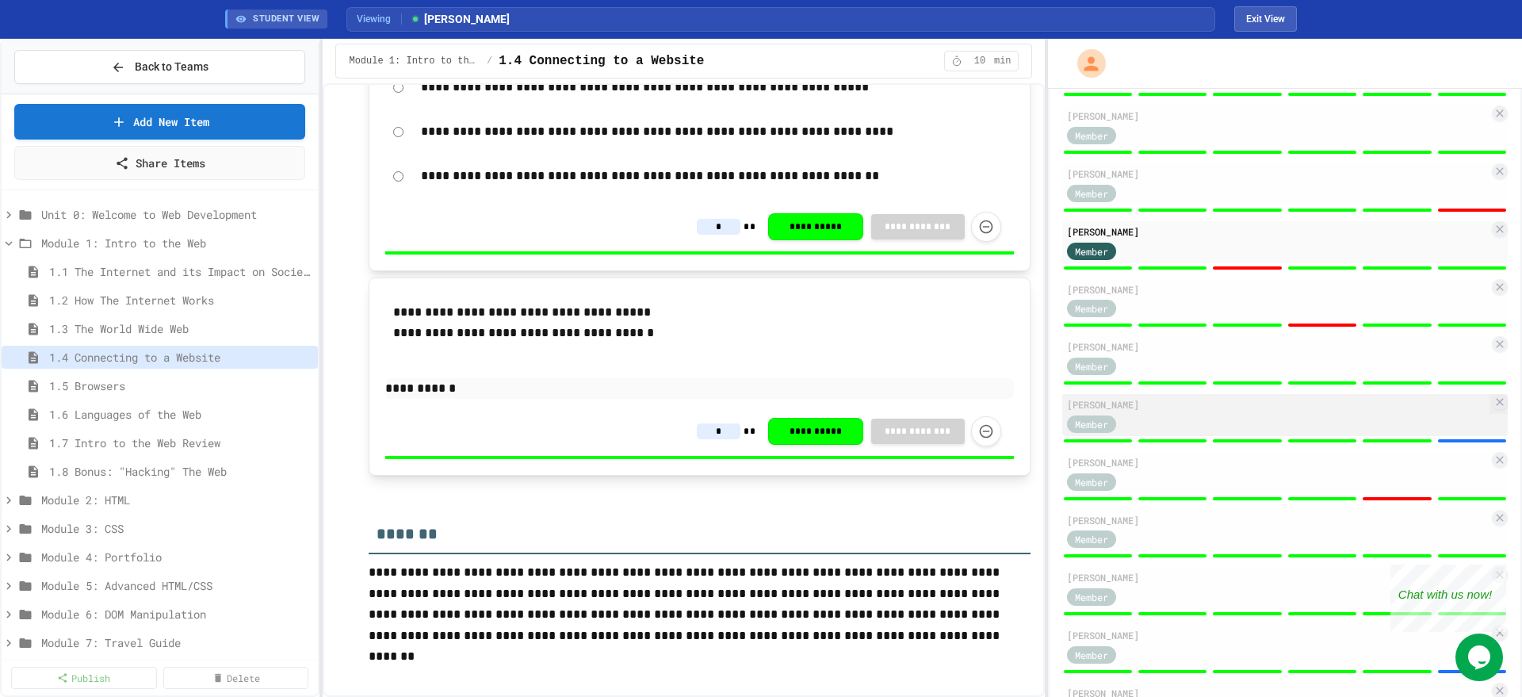
type input "*"
click at [1108, 421] on div "Member" at bounding box center [1091, 423] width 49 height 17
click at [1251, 426] on div "Member" at bounding box center [1278, 423] width 422 height 20
type input "*"
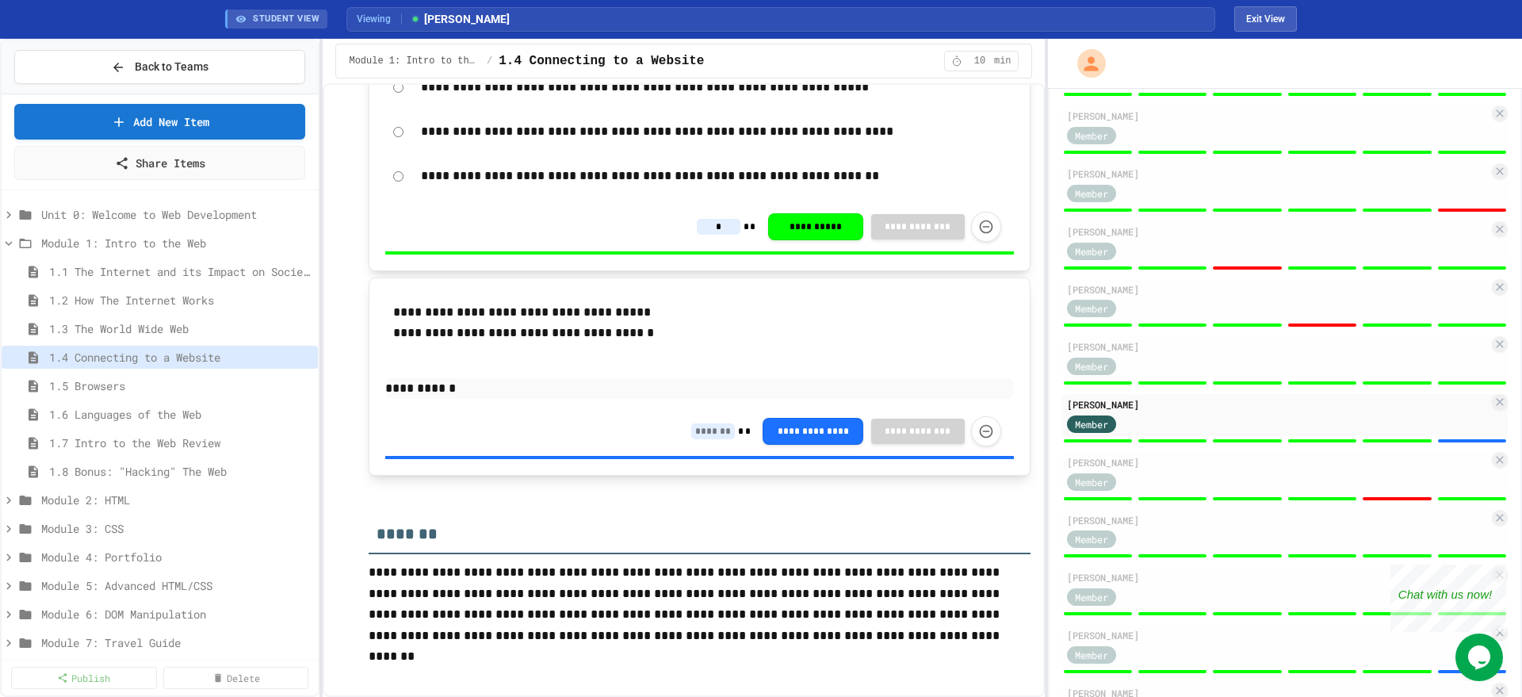
click at [691, 424] on input at bounding box center [713, 431] width 44 height 16
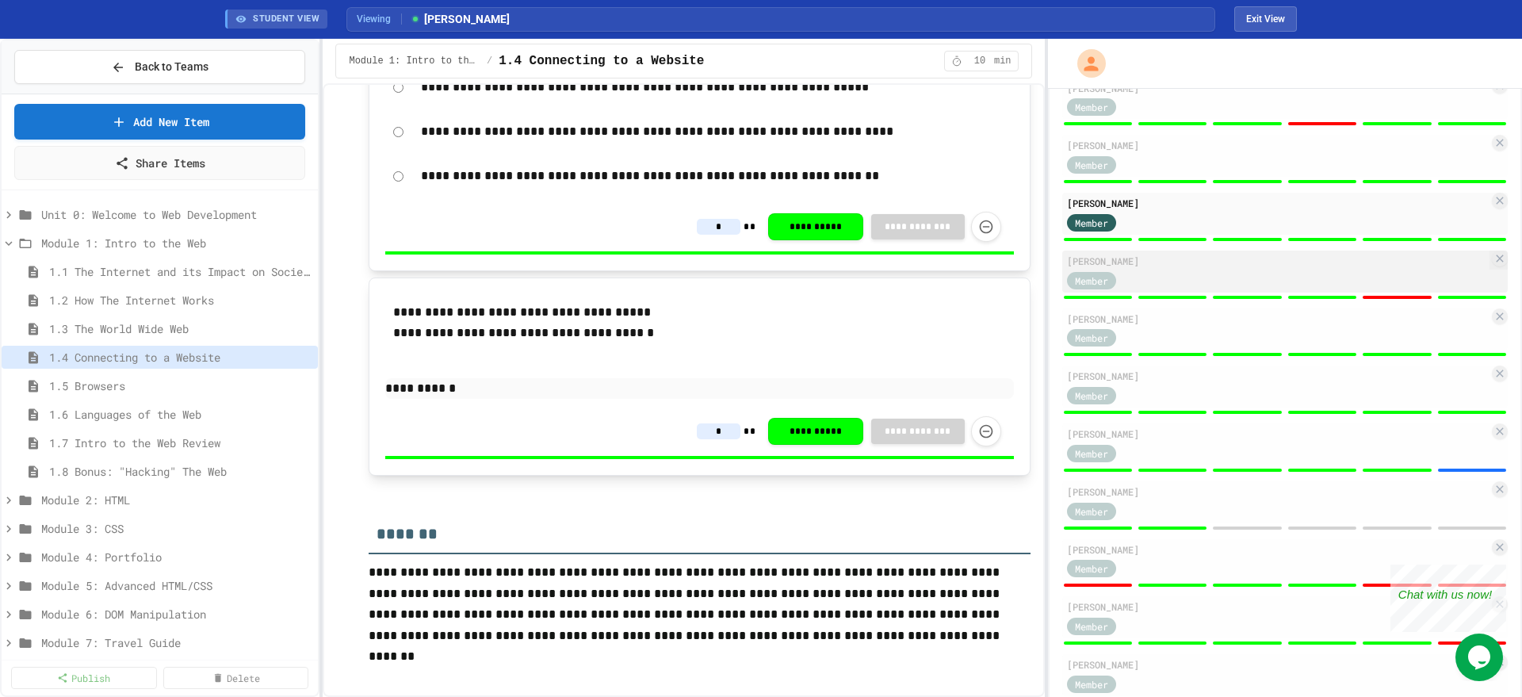
scroll to position [595, 0]
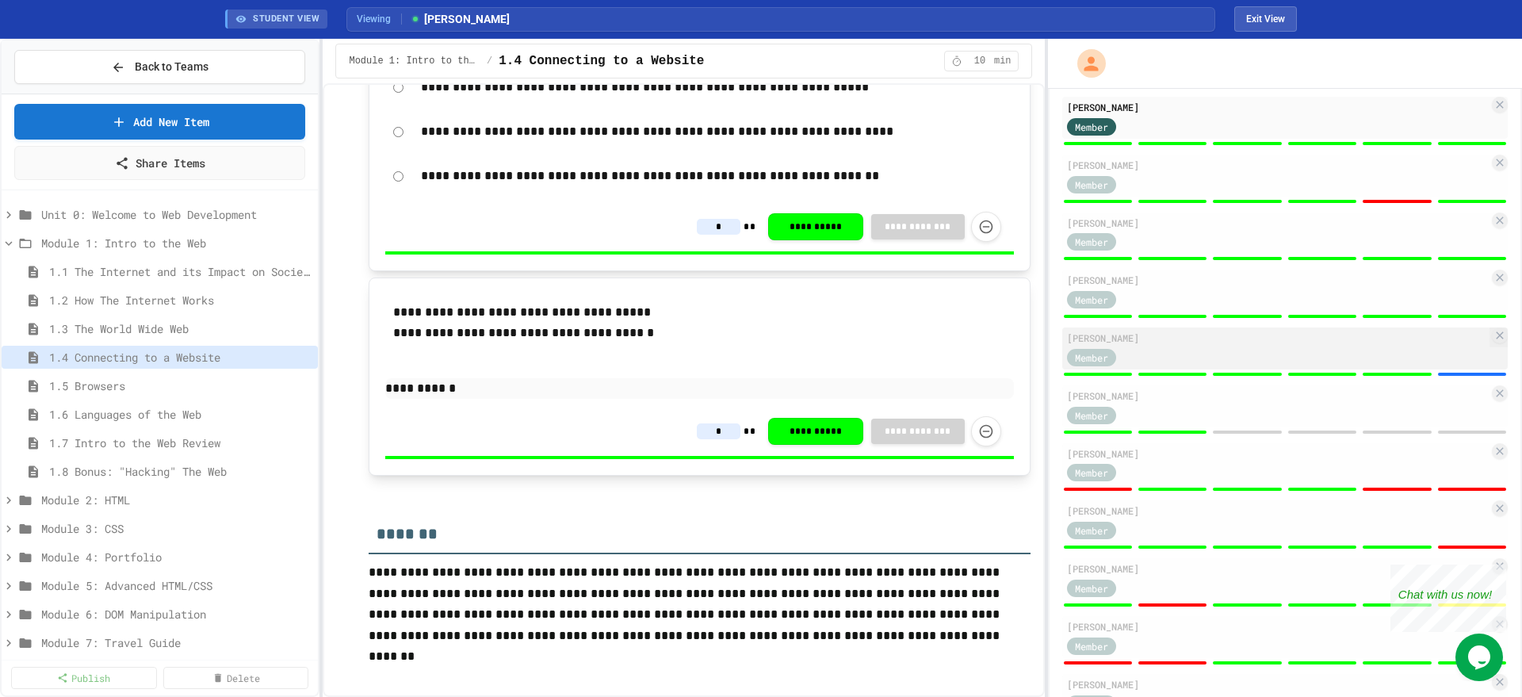
type input "*"
click at [1185, 345] on div "[PERSON_NAME]" at bounding box center [1278, 338] width 422 height 14
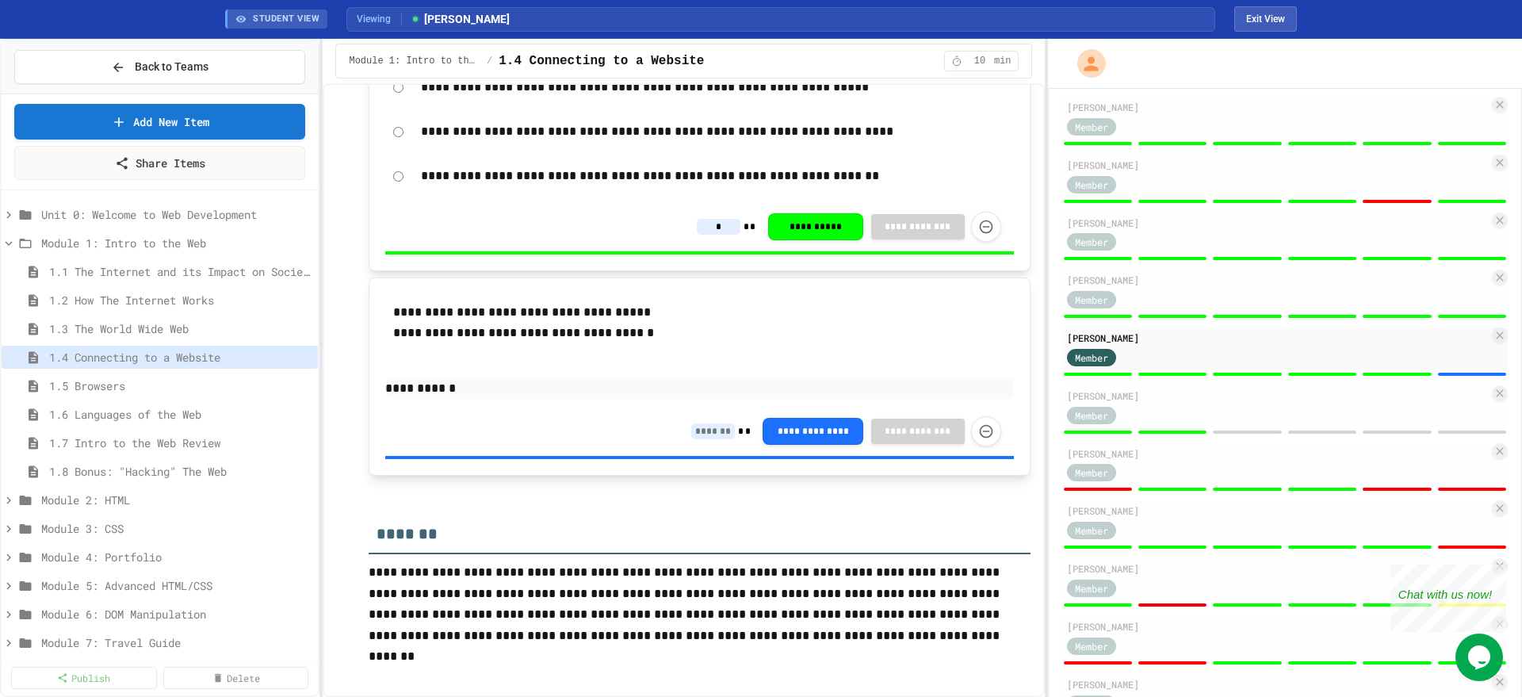
click at [693, 425] on input at bounding box center [713, 431] width 44 height 16
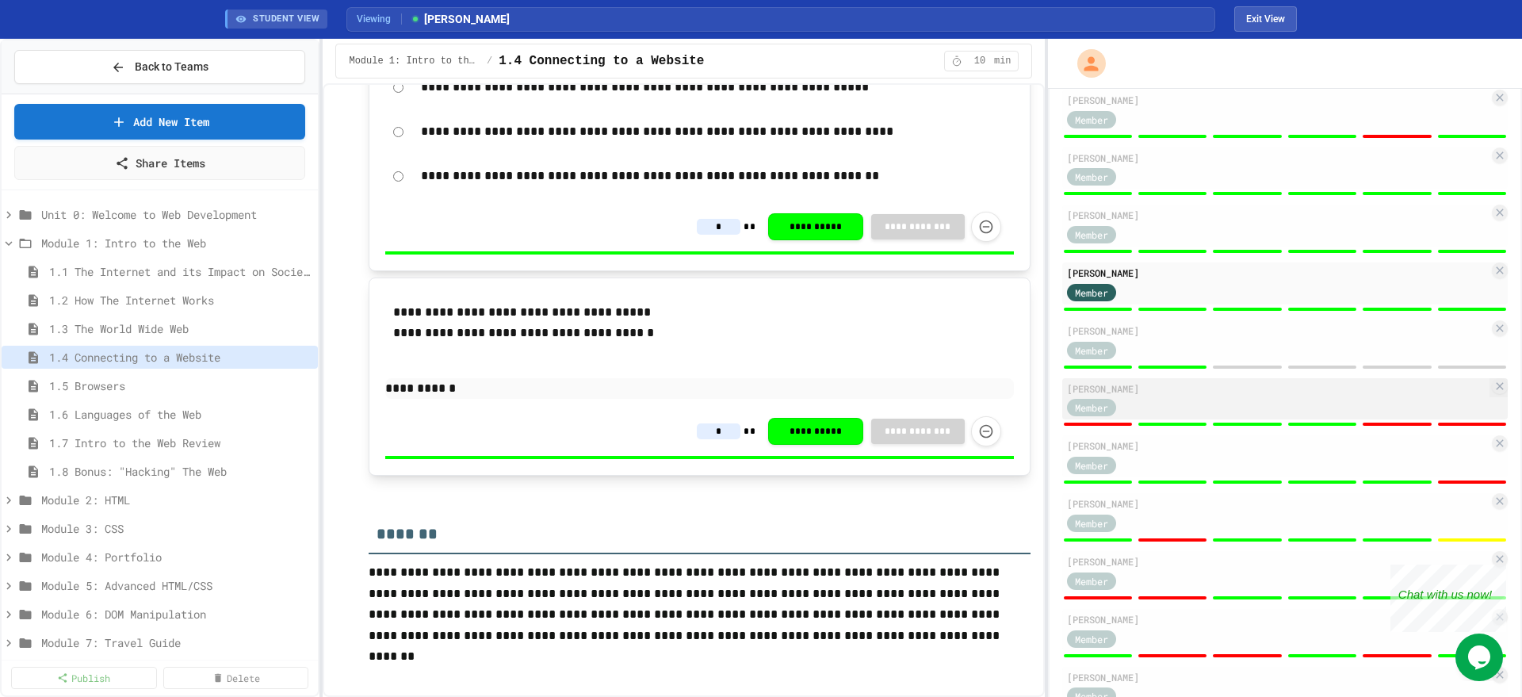
scroll to position [718, 0]
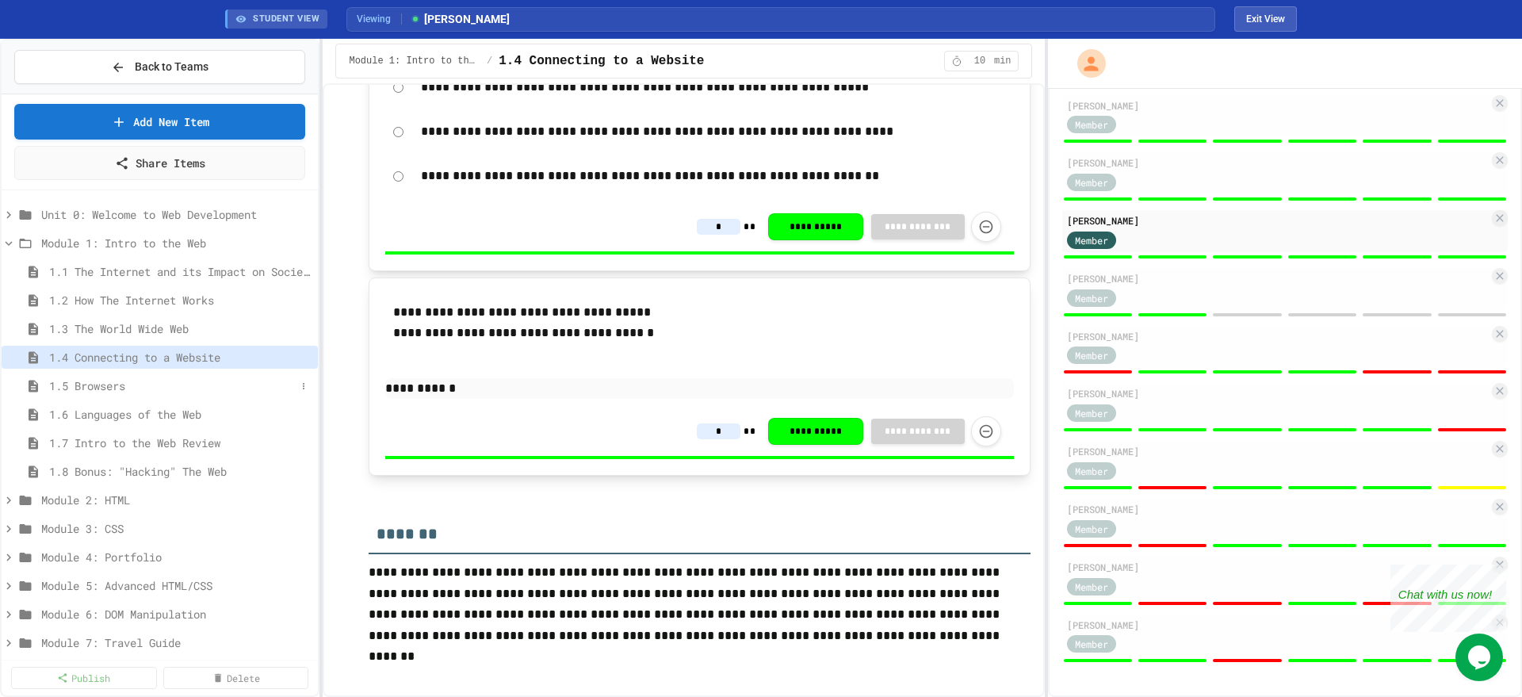
type input "*"
click at [106, 381] on span "1.5 Browsers" at bounding box center [172, 385] width 247 height 17
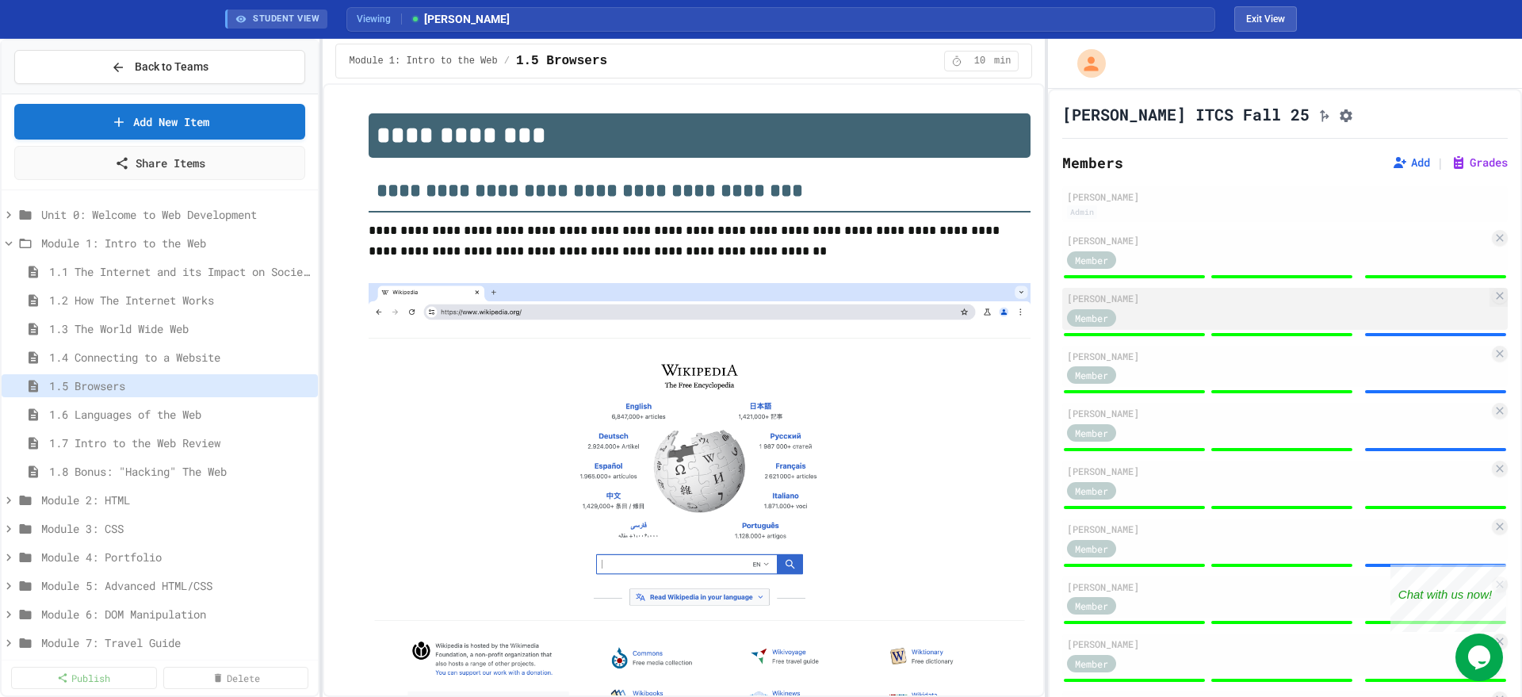
click at [1219, 305] on div "[PERSON_NAME]" at bounding box center [1278, 298] width 422 height 14
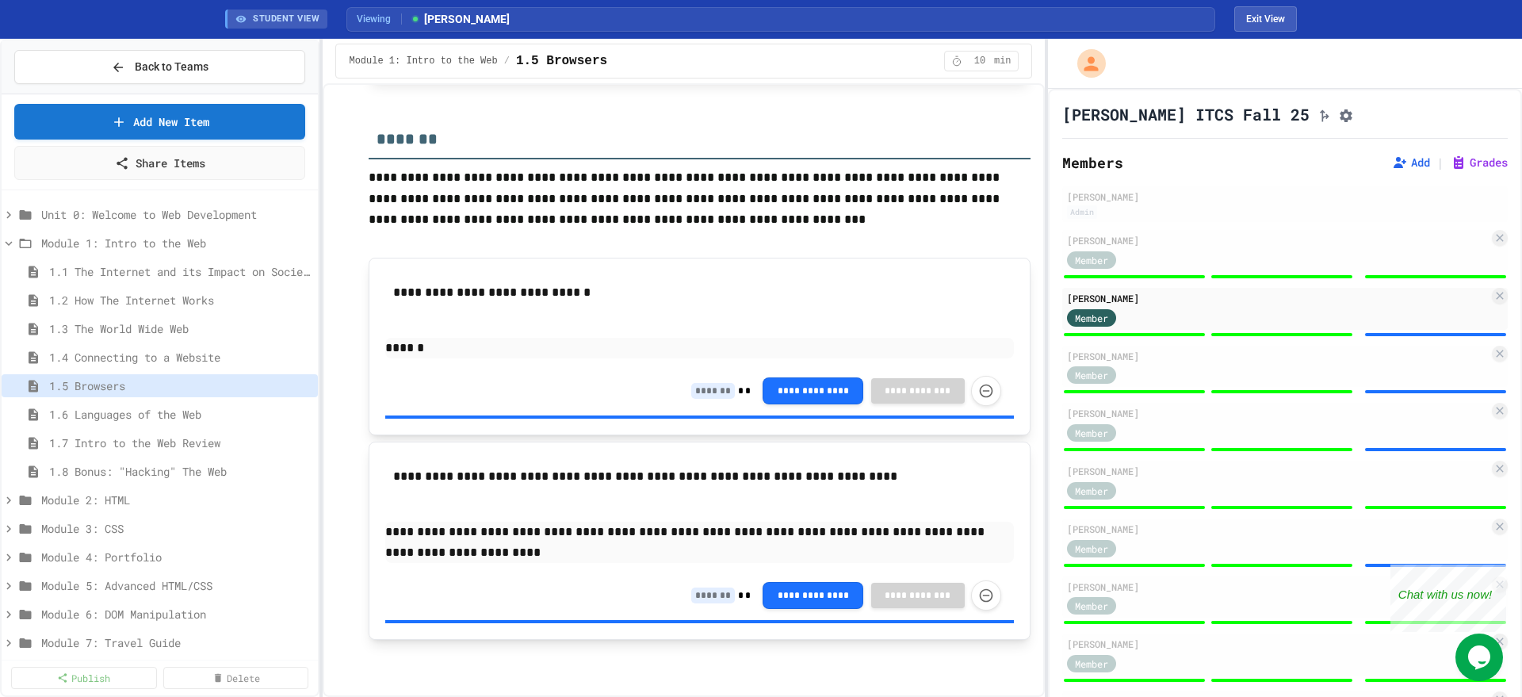
scroll to position [1812, 0]
click at [698, 598] on input at bounding box center [713, 596] width 44 height 16
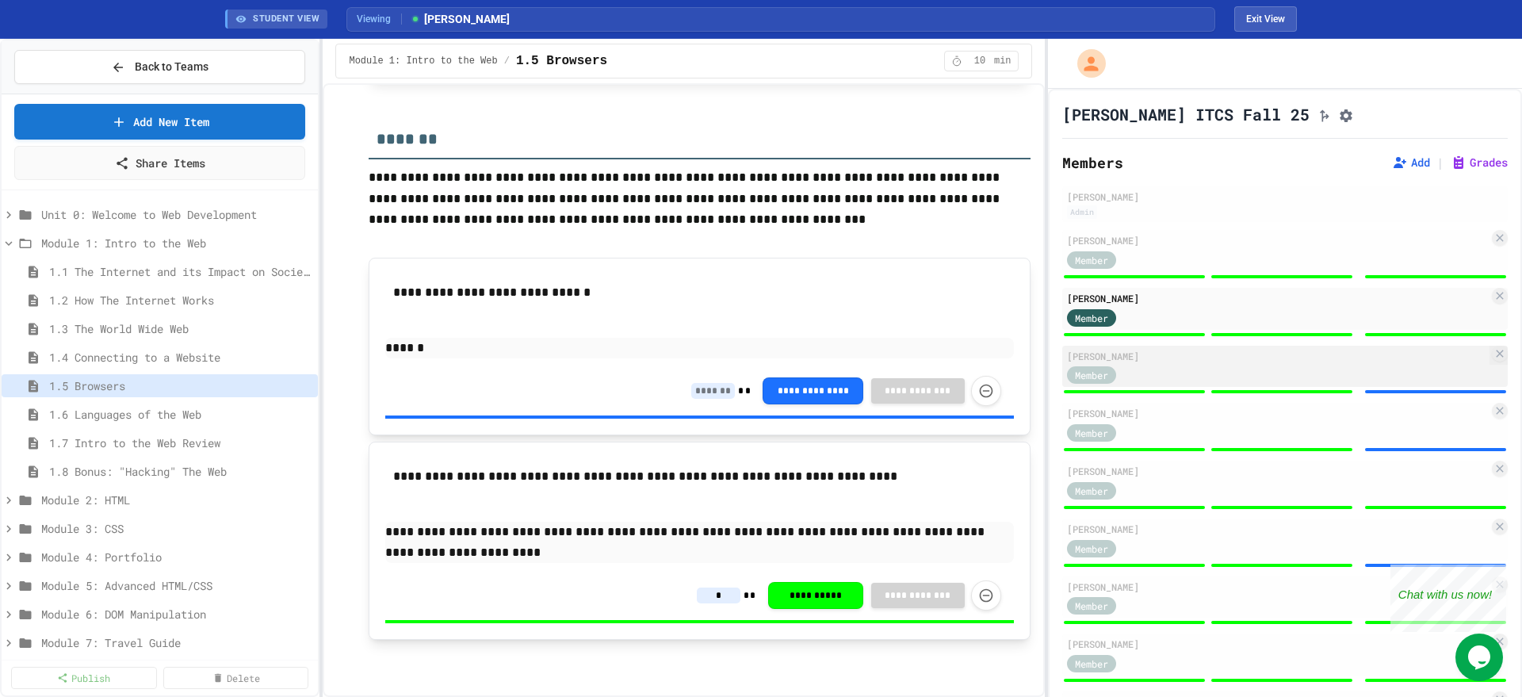
type input "*"
click at [1227, 375] on div "Member" at bounding box center [1278, 375] width 422 height 20
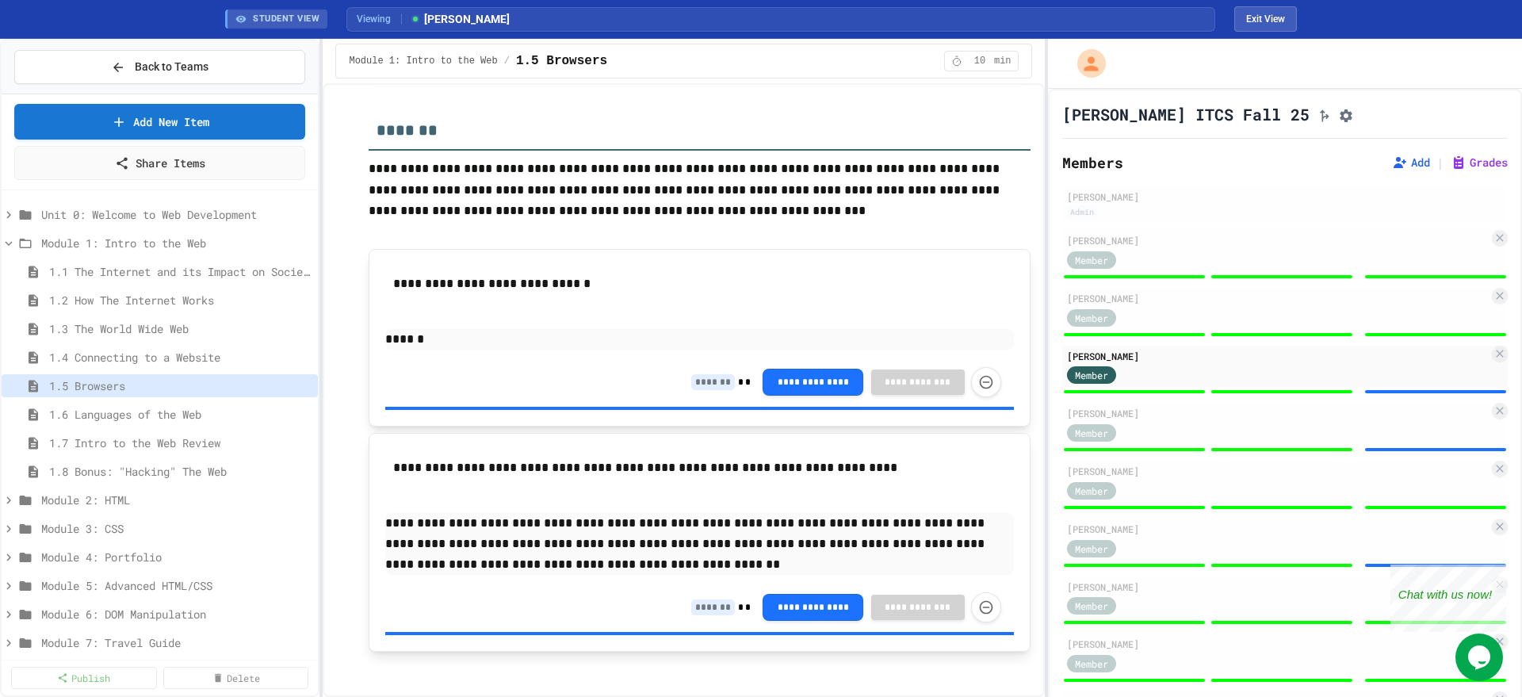
click at [708, 615] on input at bounding box center [713, 607] width 44 height 16
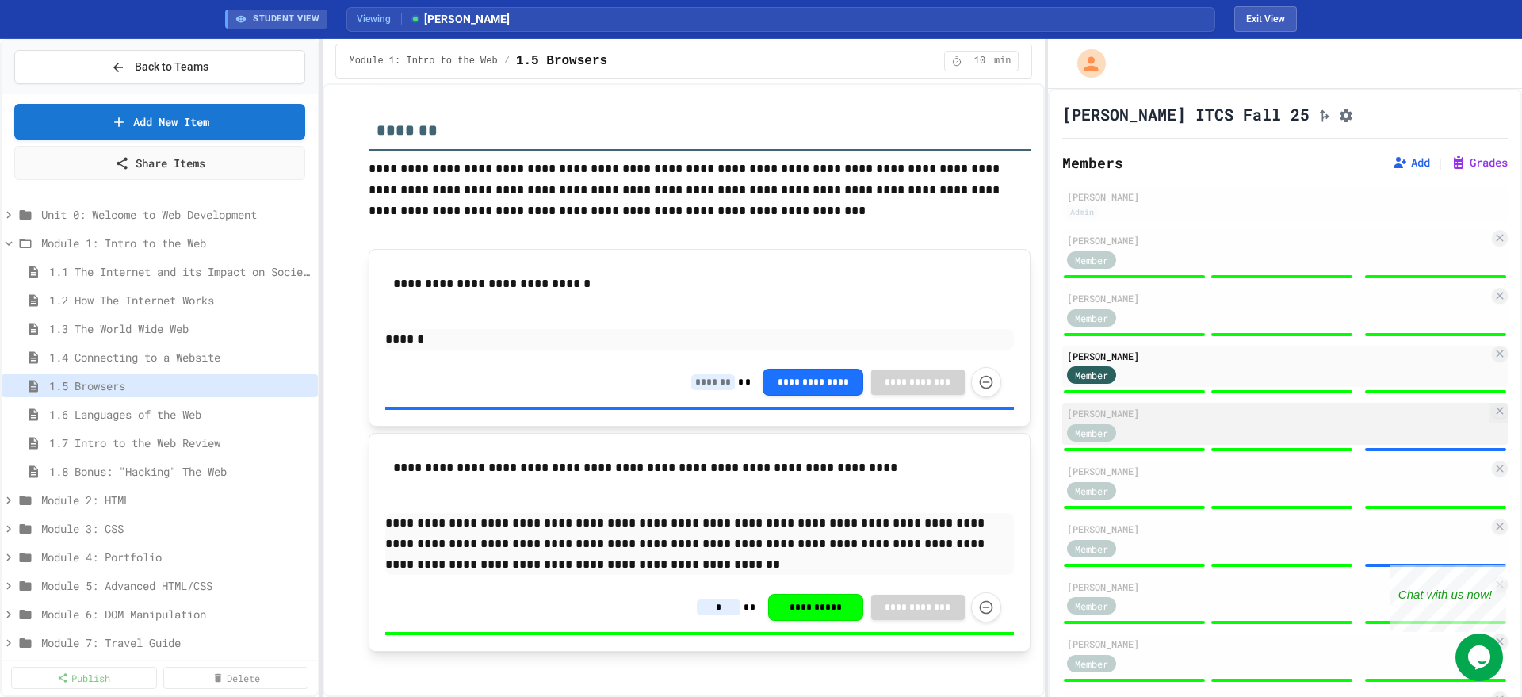
type input "*"
click at [1210, 411] on div "[PERSON_NAME] Member" at bounding box center [1285, 424] width 446 height 42
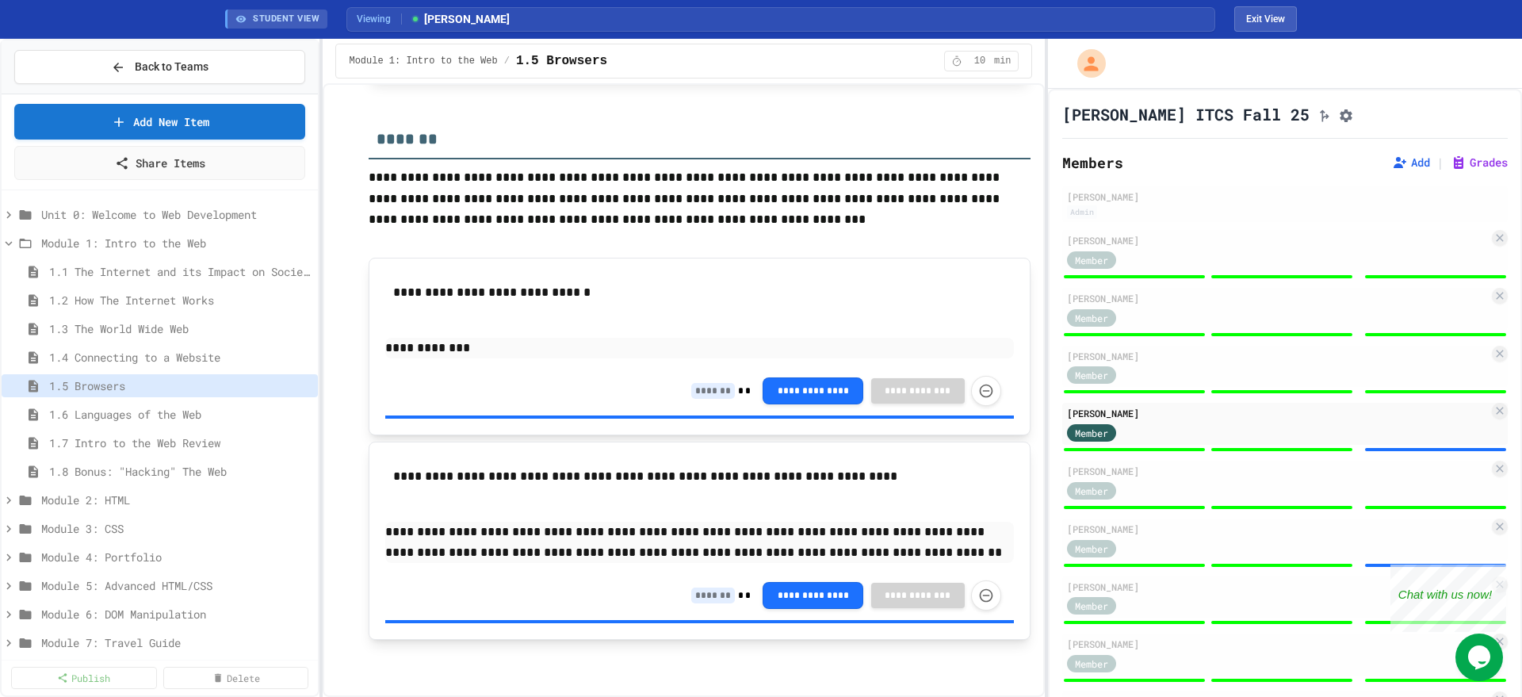
click at [691, 607] on div "**********" at bounding box center [845, 595] width 309 height 30
click at [691, 597] on input at bounding box center [713, 596] width 44 height 16
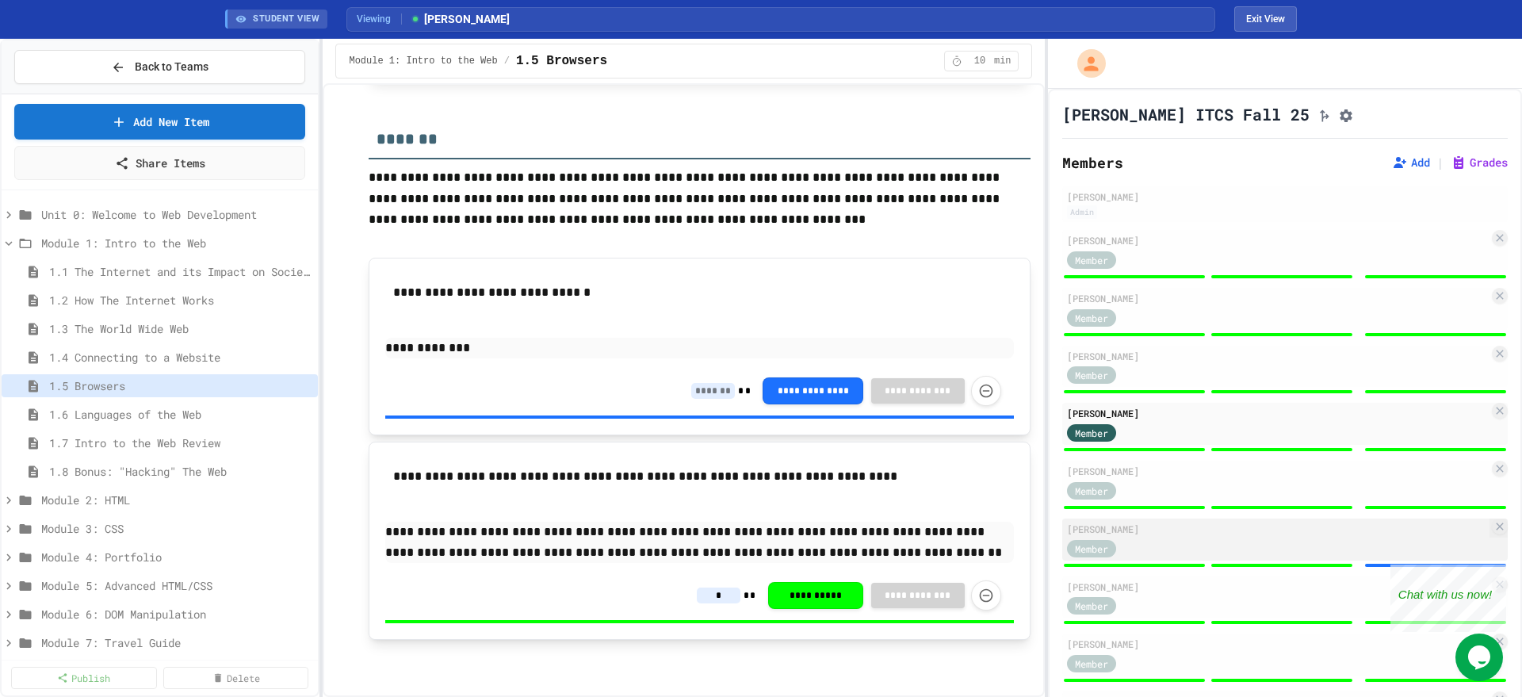
type input "*"
click at [1151, 544] on div "Member" at bounding box center [1278, 548] width 422 height 20
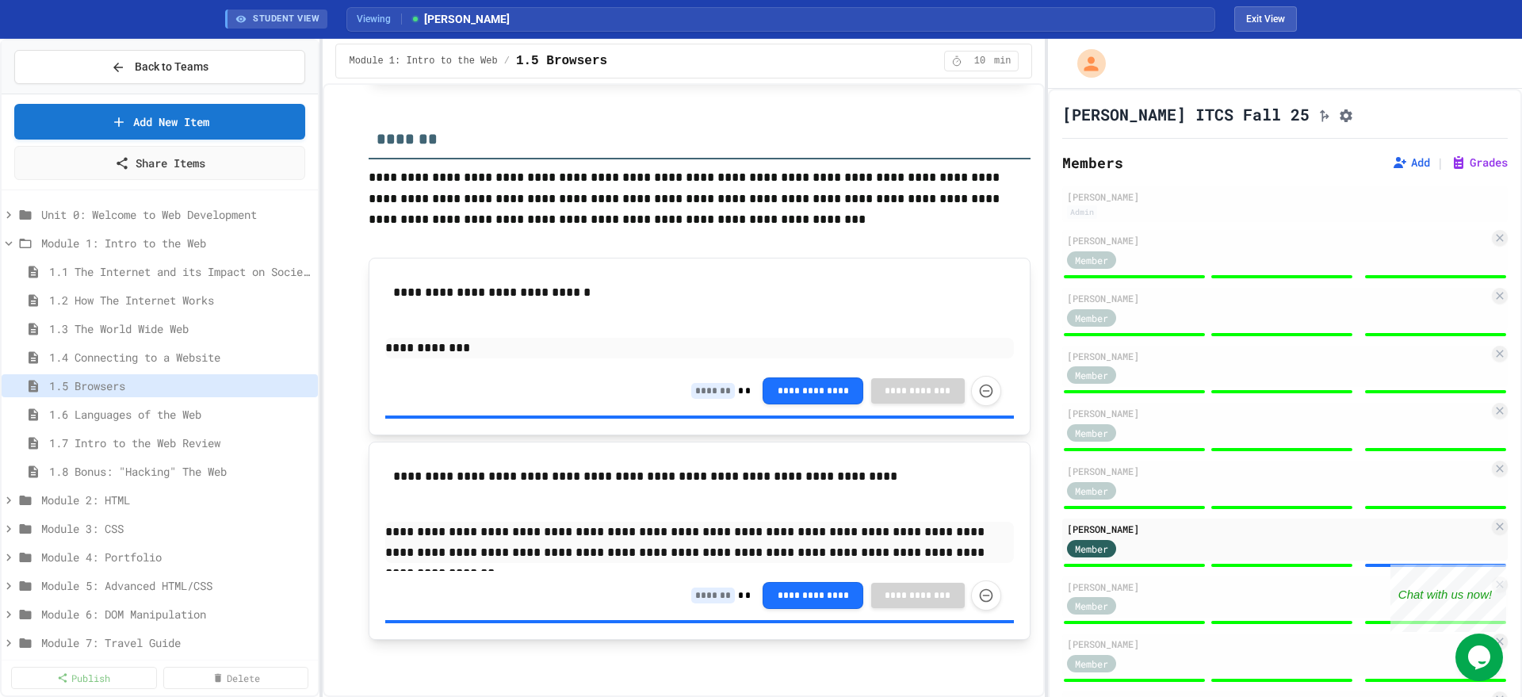
click at [691, 594] on input at bounding box center [713, 596] width 44 height 16
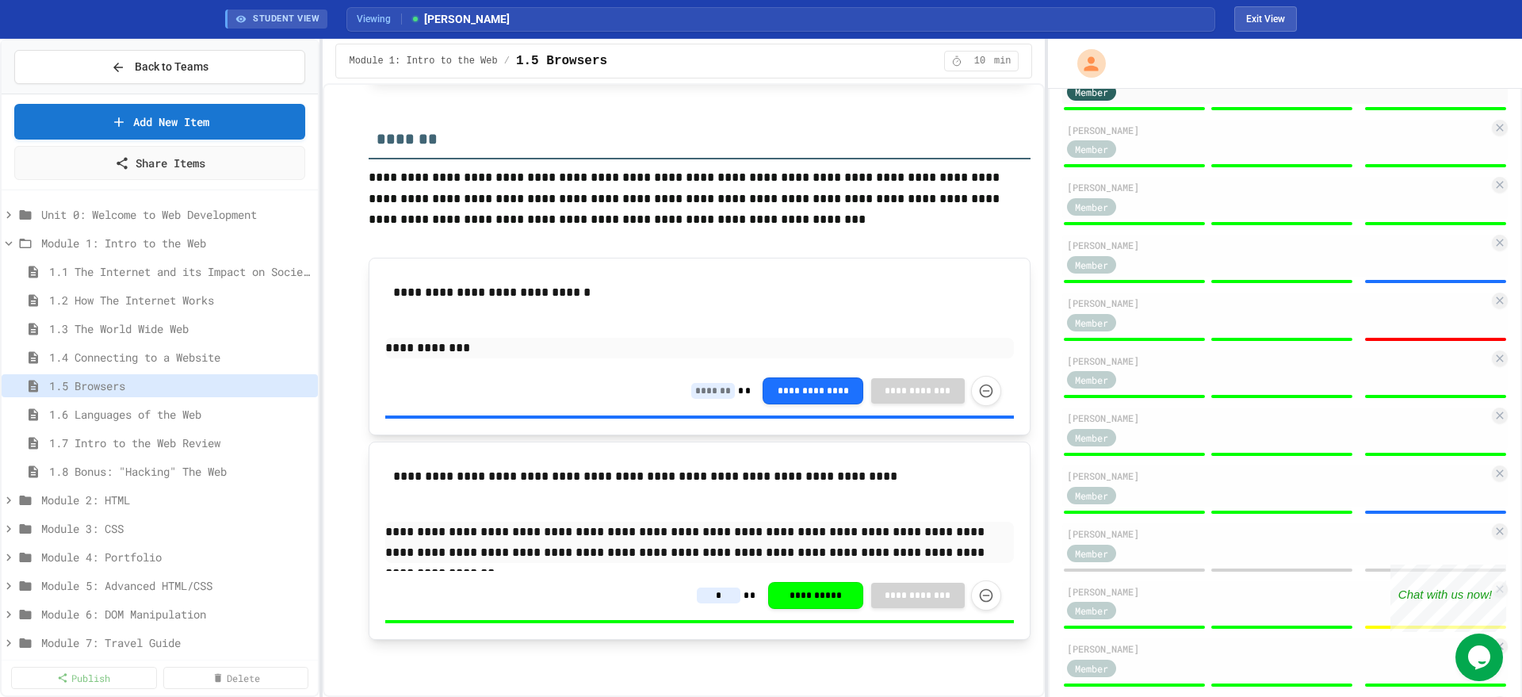
scroll to position [496, 0]
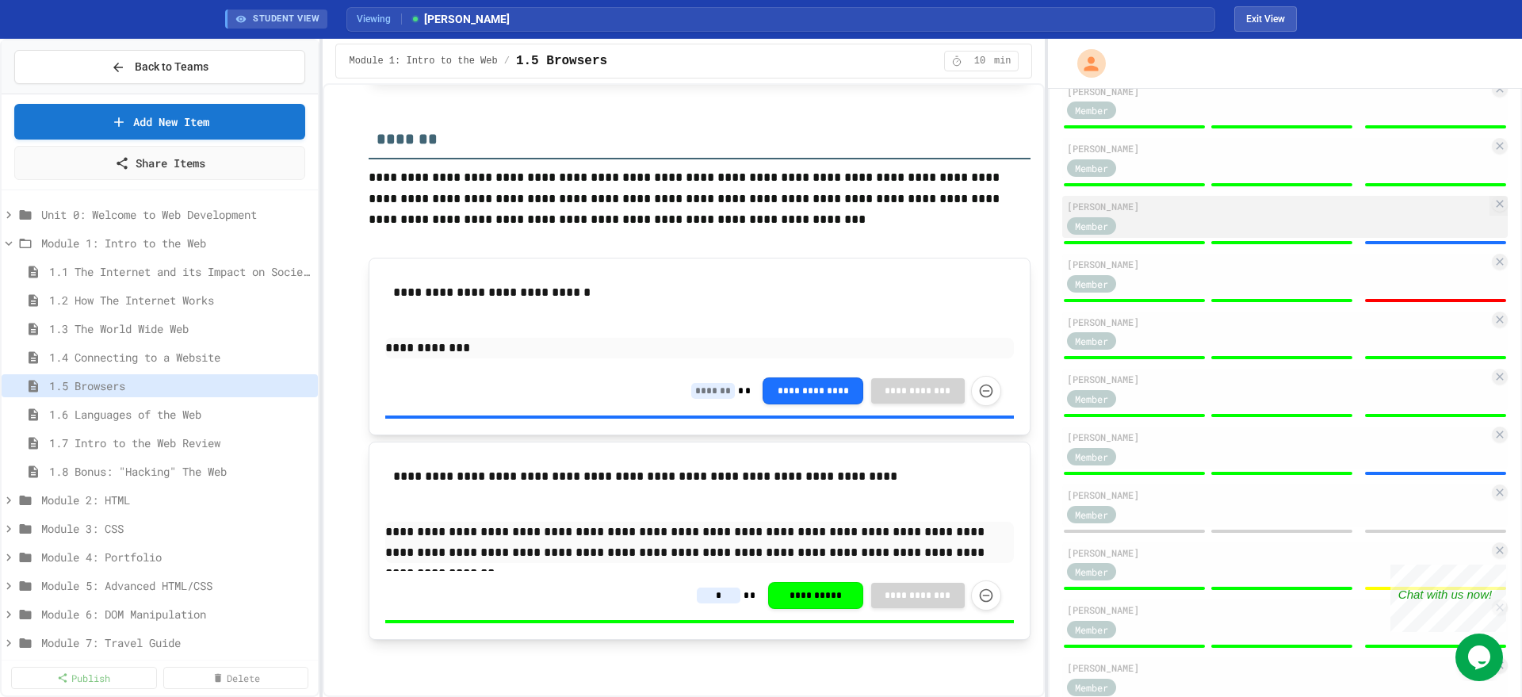
type input "*"
click at [1184, 213] on div "[PERSON_NAME]" at bounding box center [1278, 206] width 422 height 14
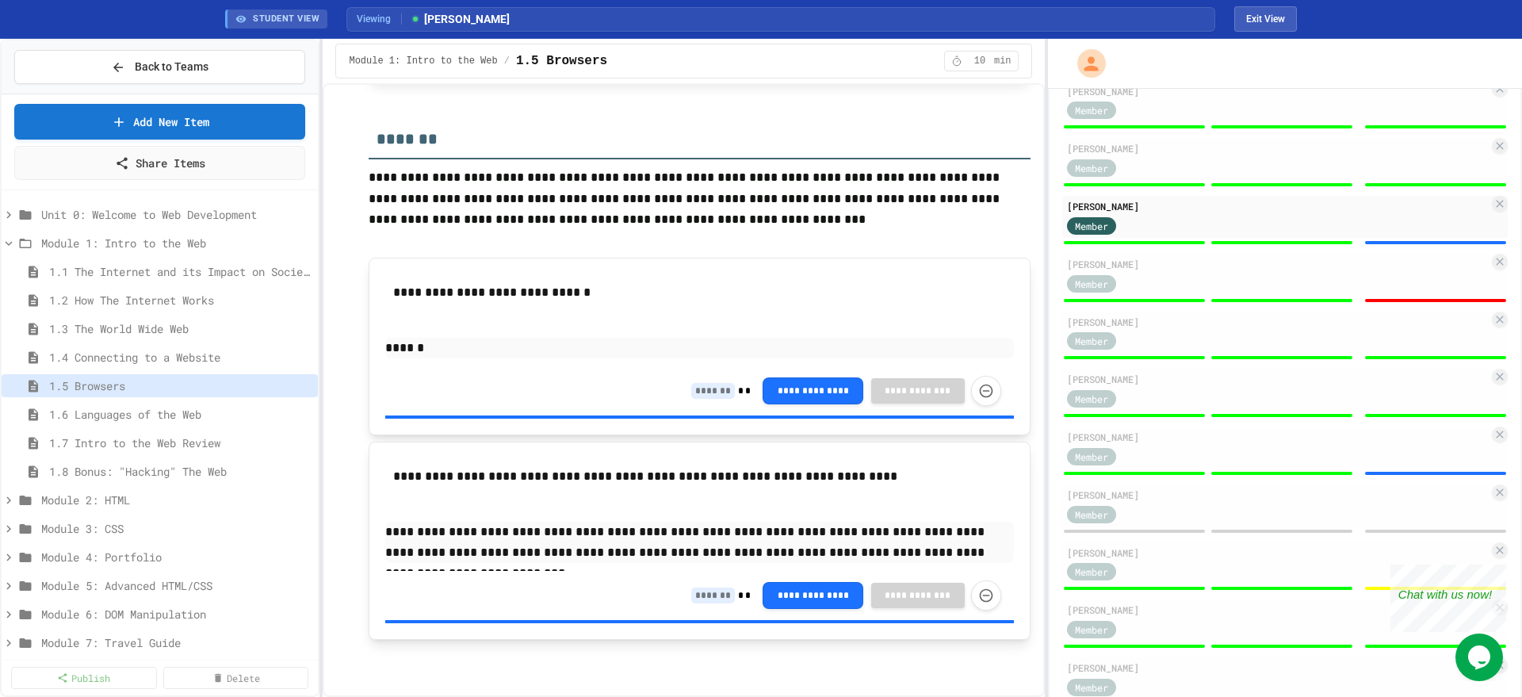
click at [695, 598] on input at bounding box center [713, 596] width 44 height 16
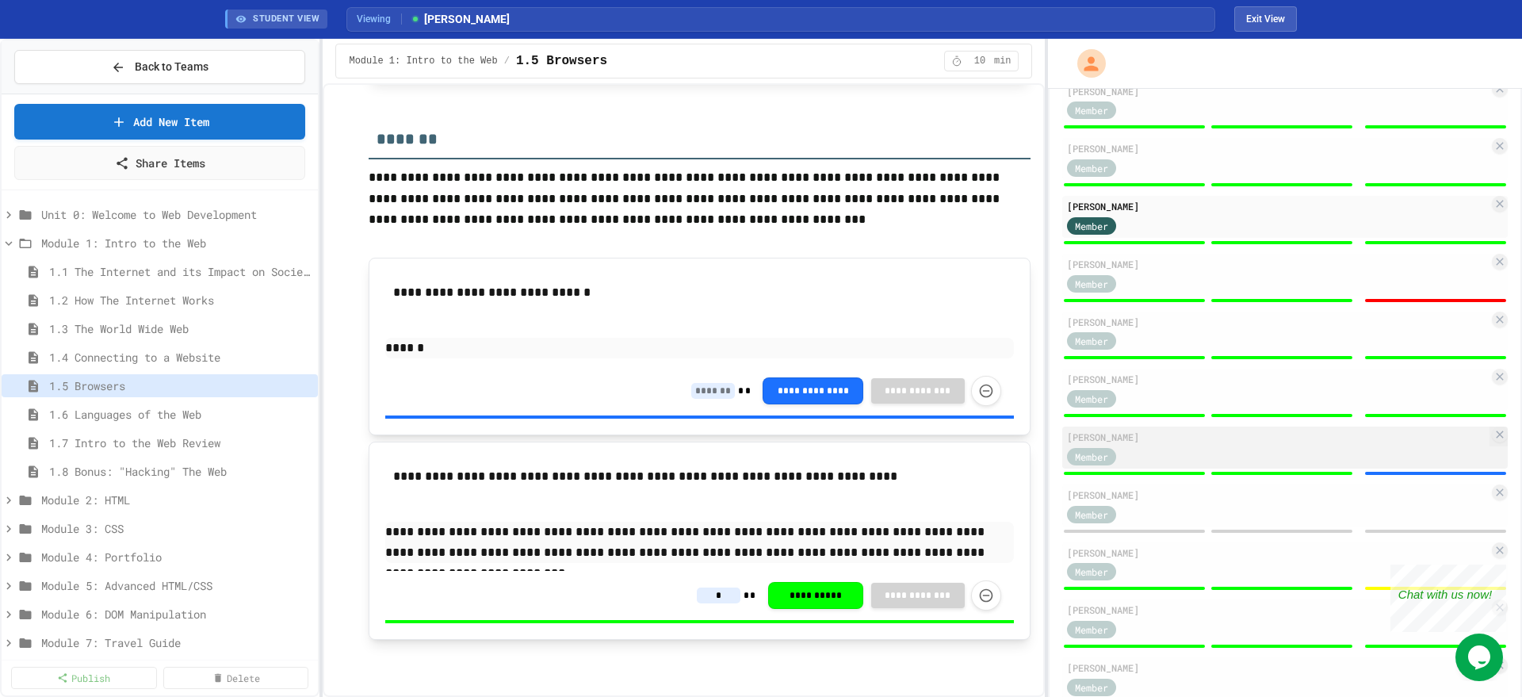
type input "*"
click at [1148, 455] on div "Member" at bounding box center [1278, 456] width 422 height 20
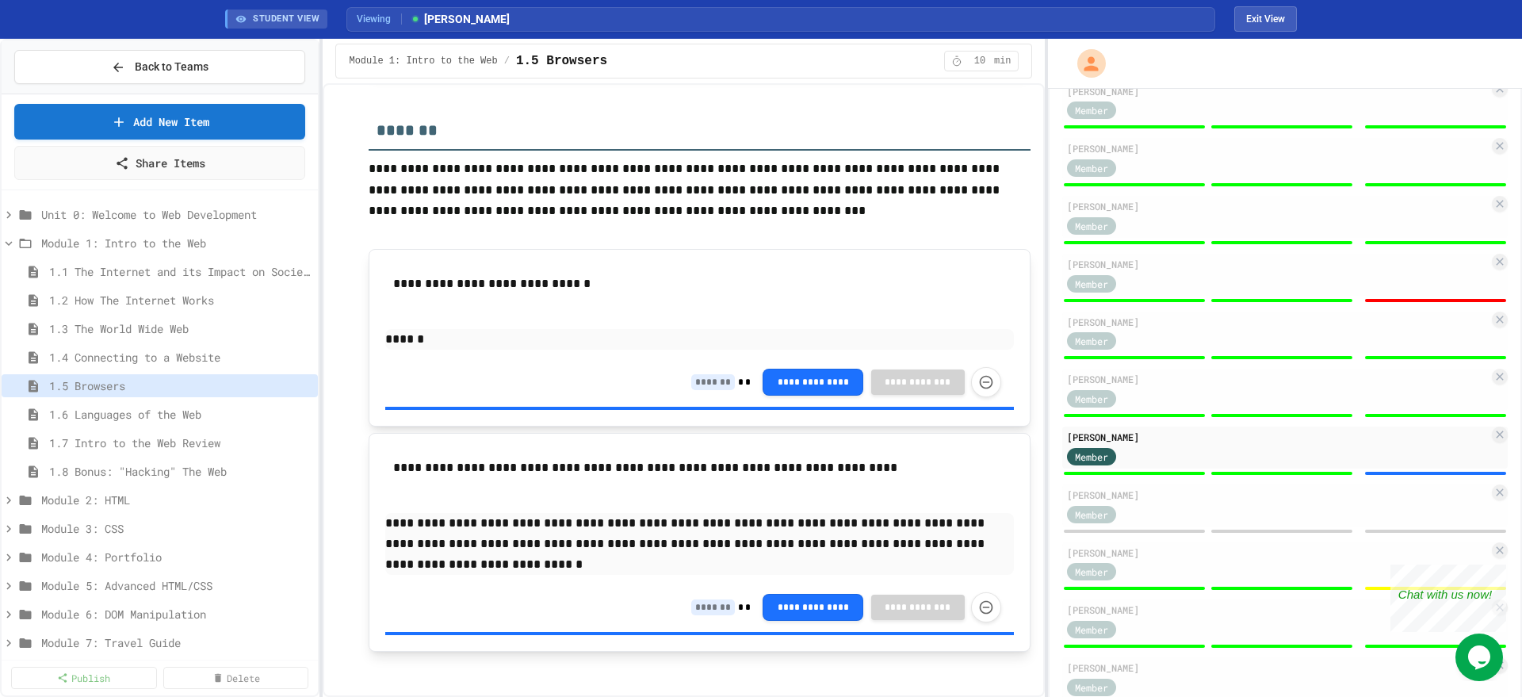
click at [702, 614] on input at bounding box center [713, 607] width 44 height 16
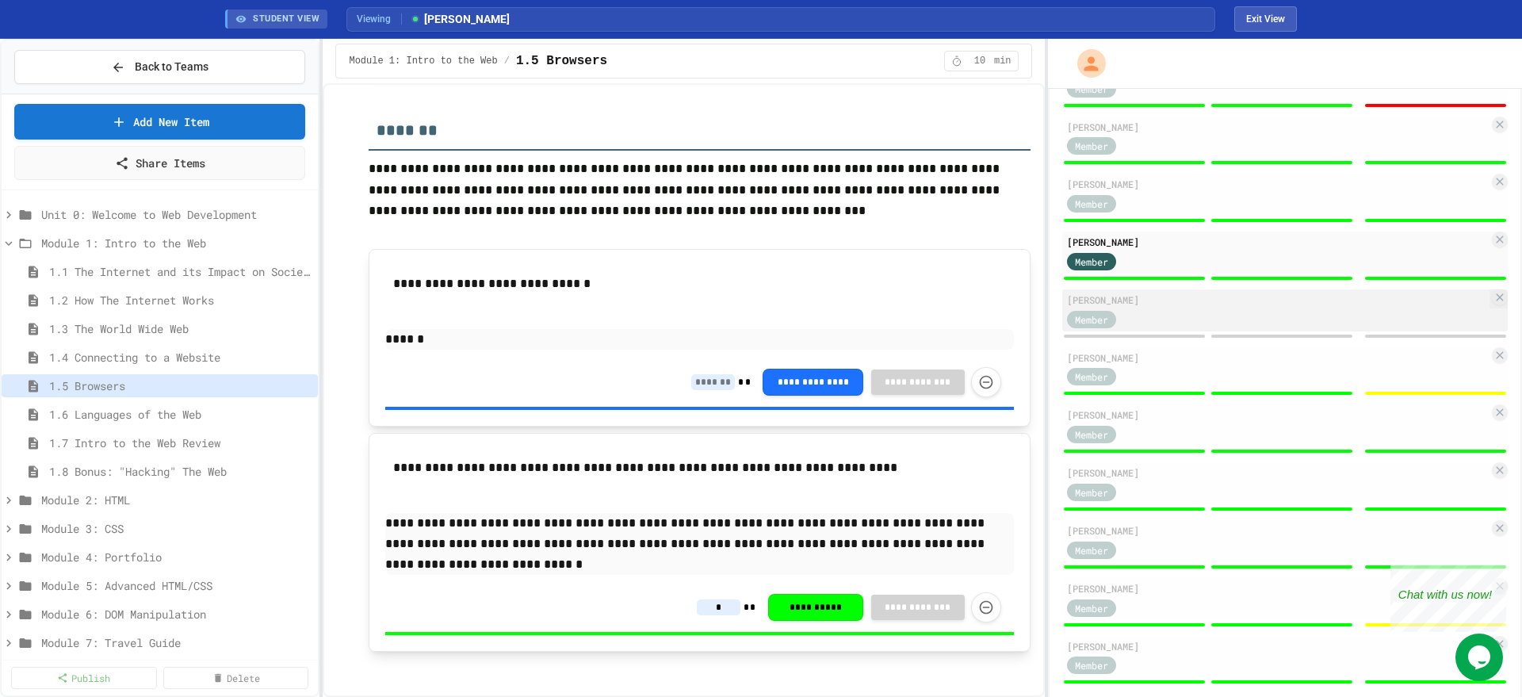
scroll to position [718, 0]
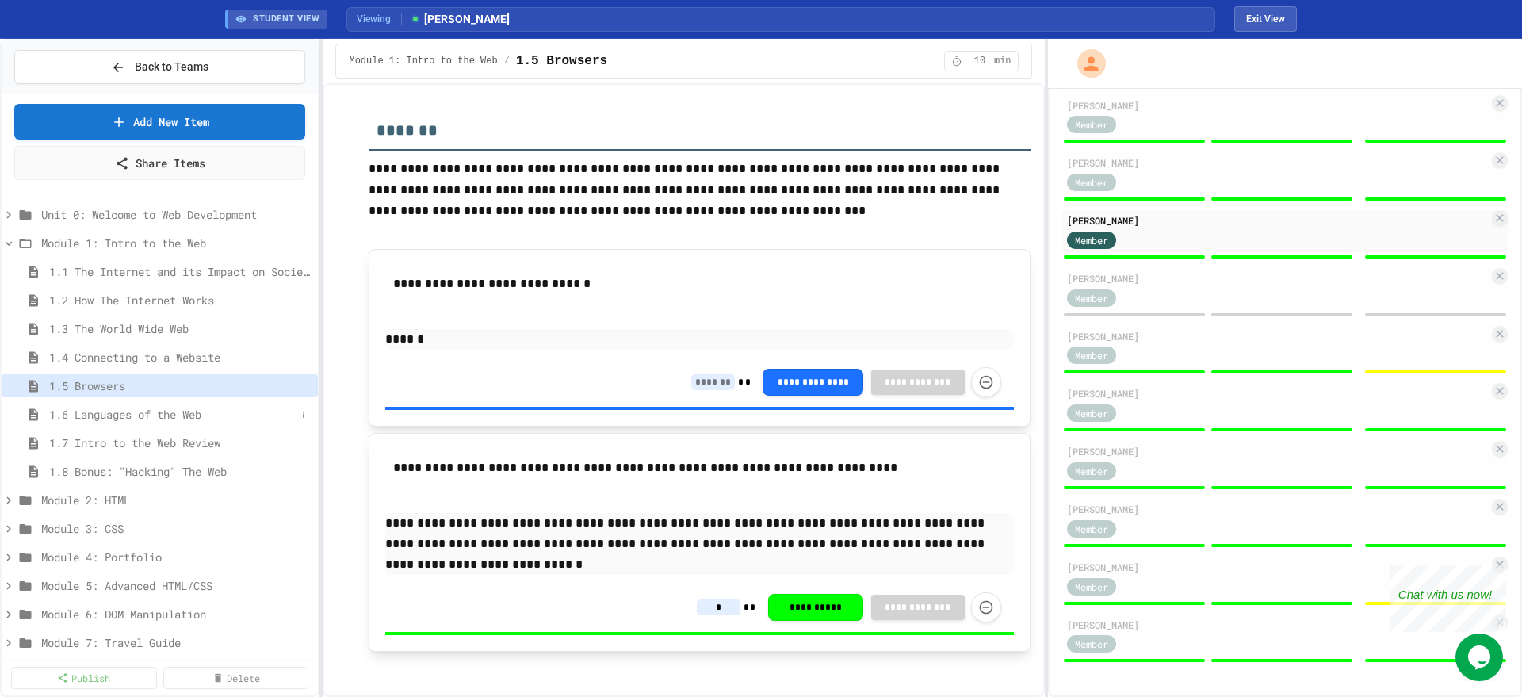
type input "*"
click at [170, 419] on span "1.6 Languages of the Web" at bounding box center [172, 414] width 247 height 17
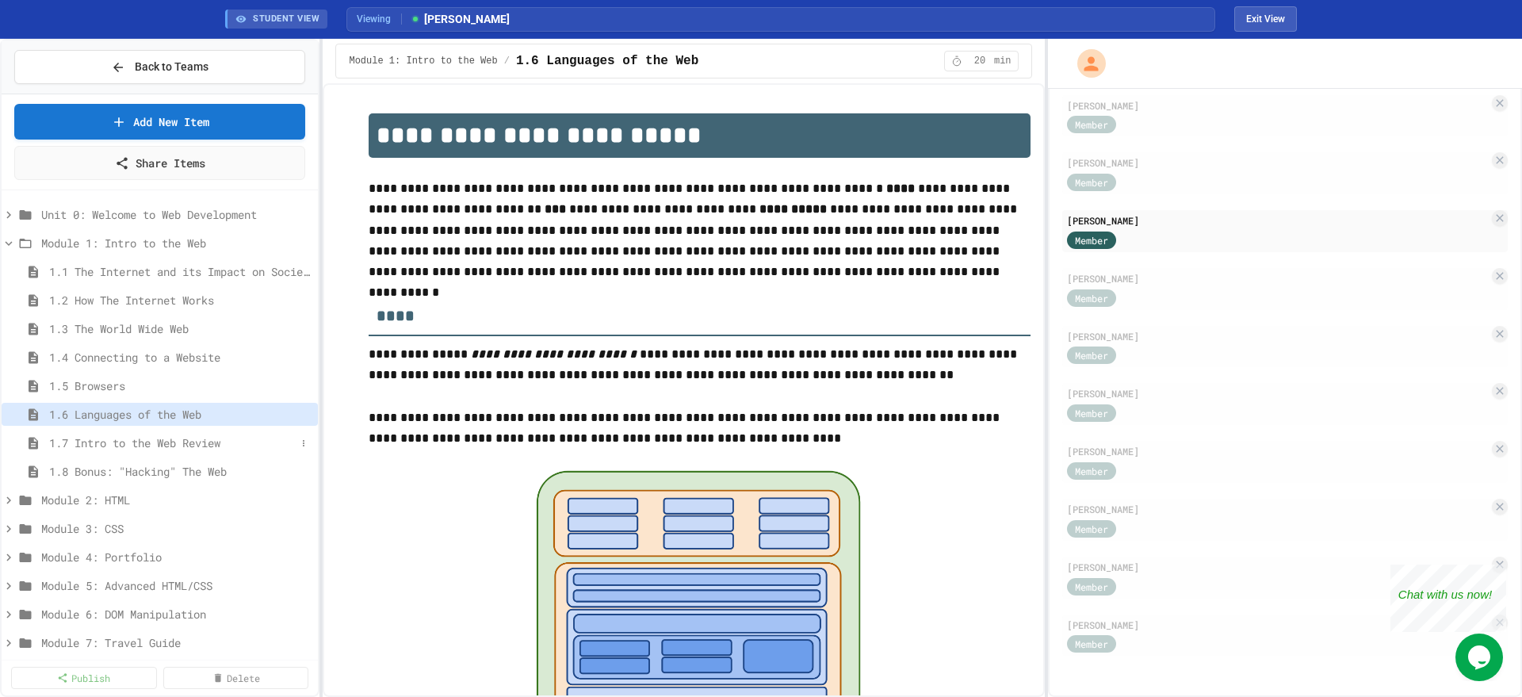
click at [167, 446] on span "1.7 Intro to the Web Review" at bounding box center [172, 442] width 247 height 17
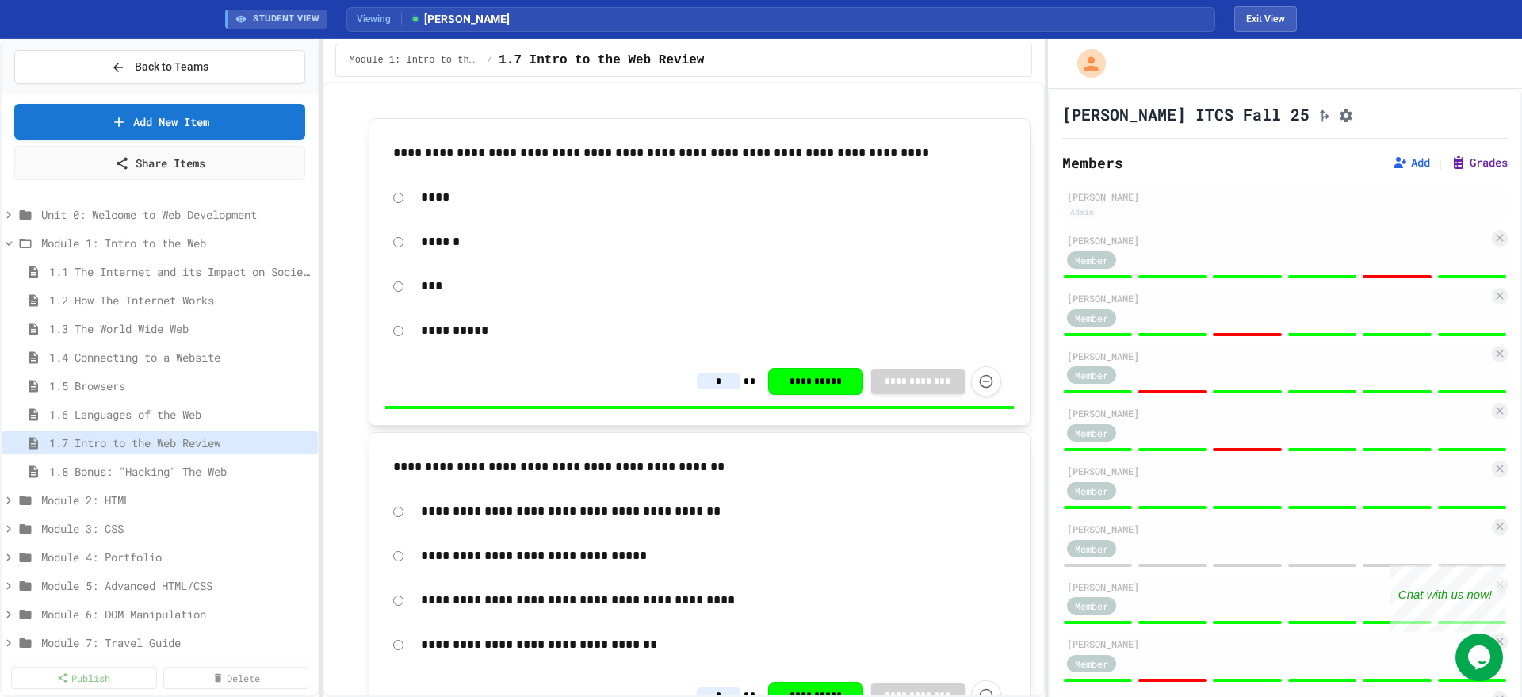
click at [1451, 164] on button "Grades" at bounding box center [1479, 163] width 57 height 16
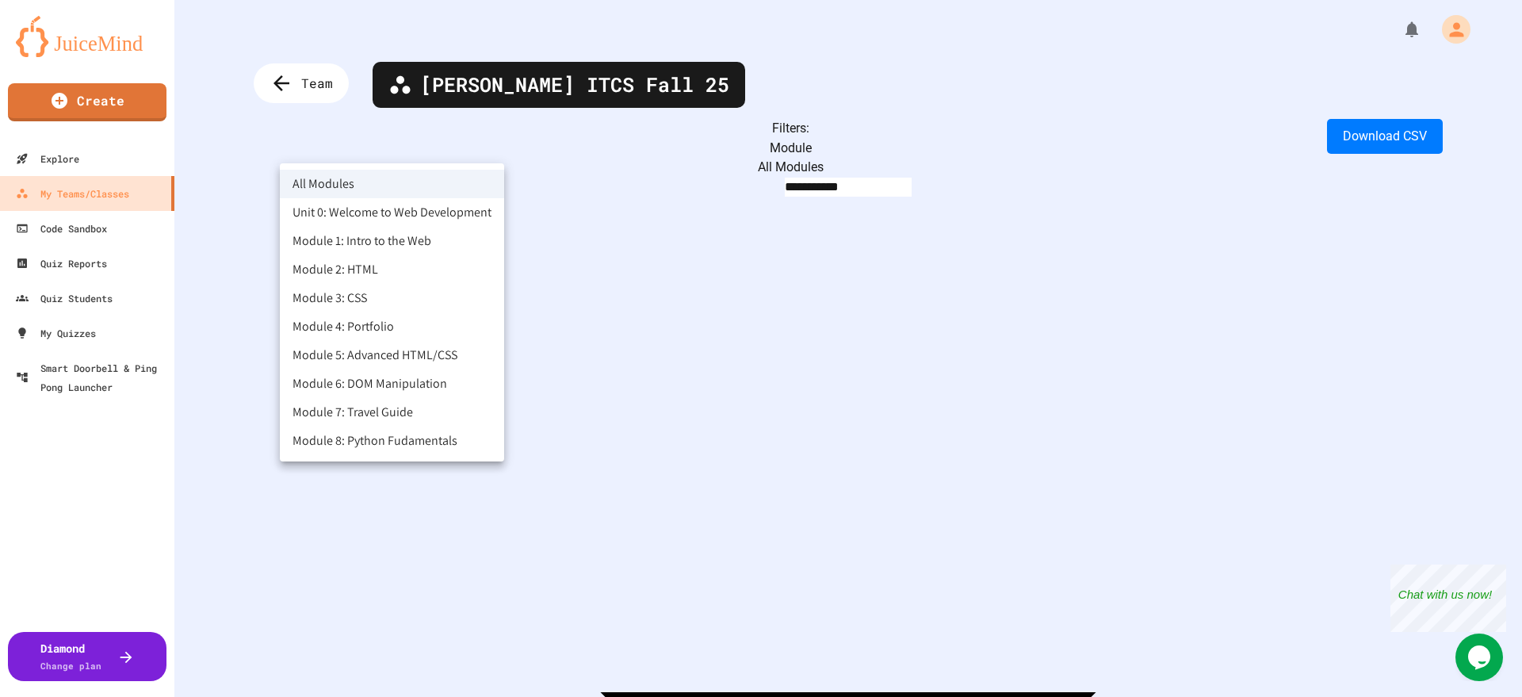
click at [385, 144] on body "**********" at bounding box center [761, 348] width 1522 height 697
click at [371, 239] on li "Module 1: Intro to the Web" at bounding box center [392, 241] width 224 height 29
type input "**********"
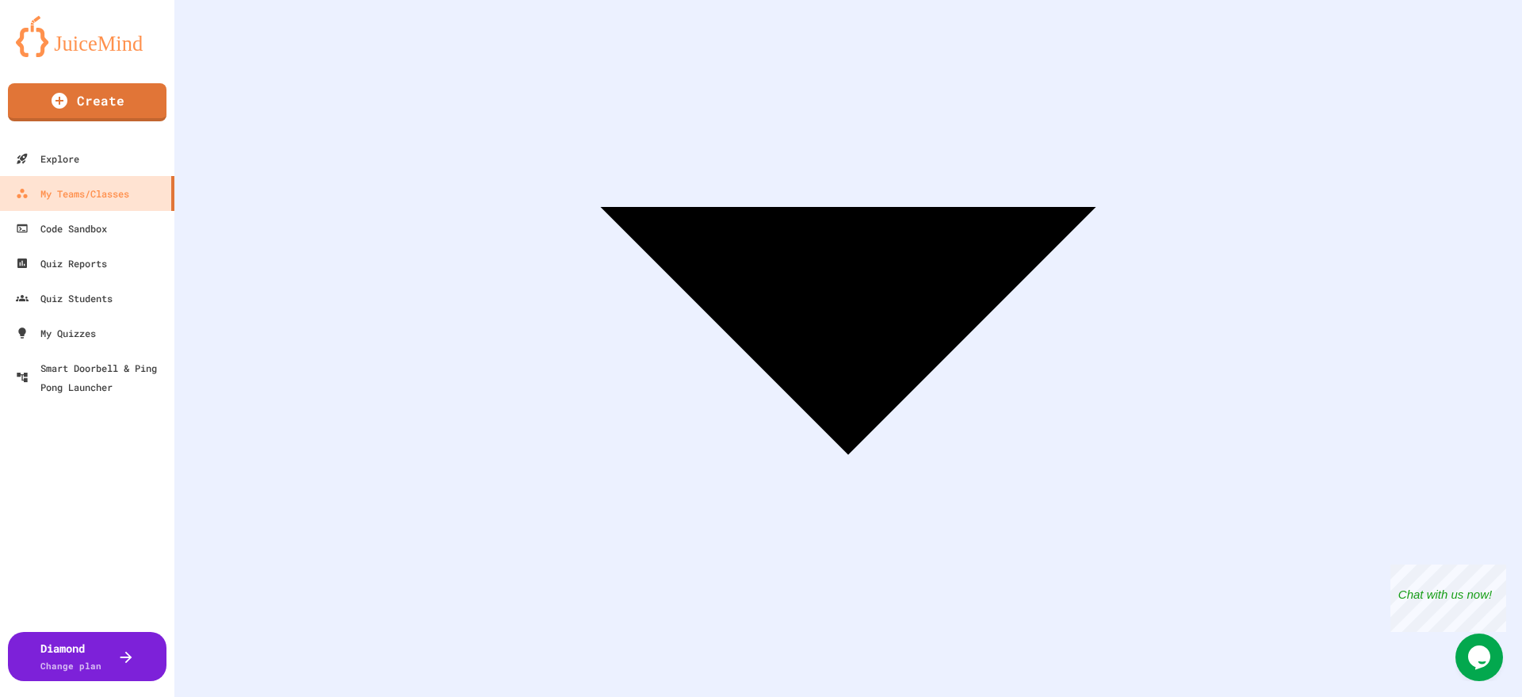
scroll to position [496, 0]
